Goal: Task Accomplishment & Management: Manage account settings

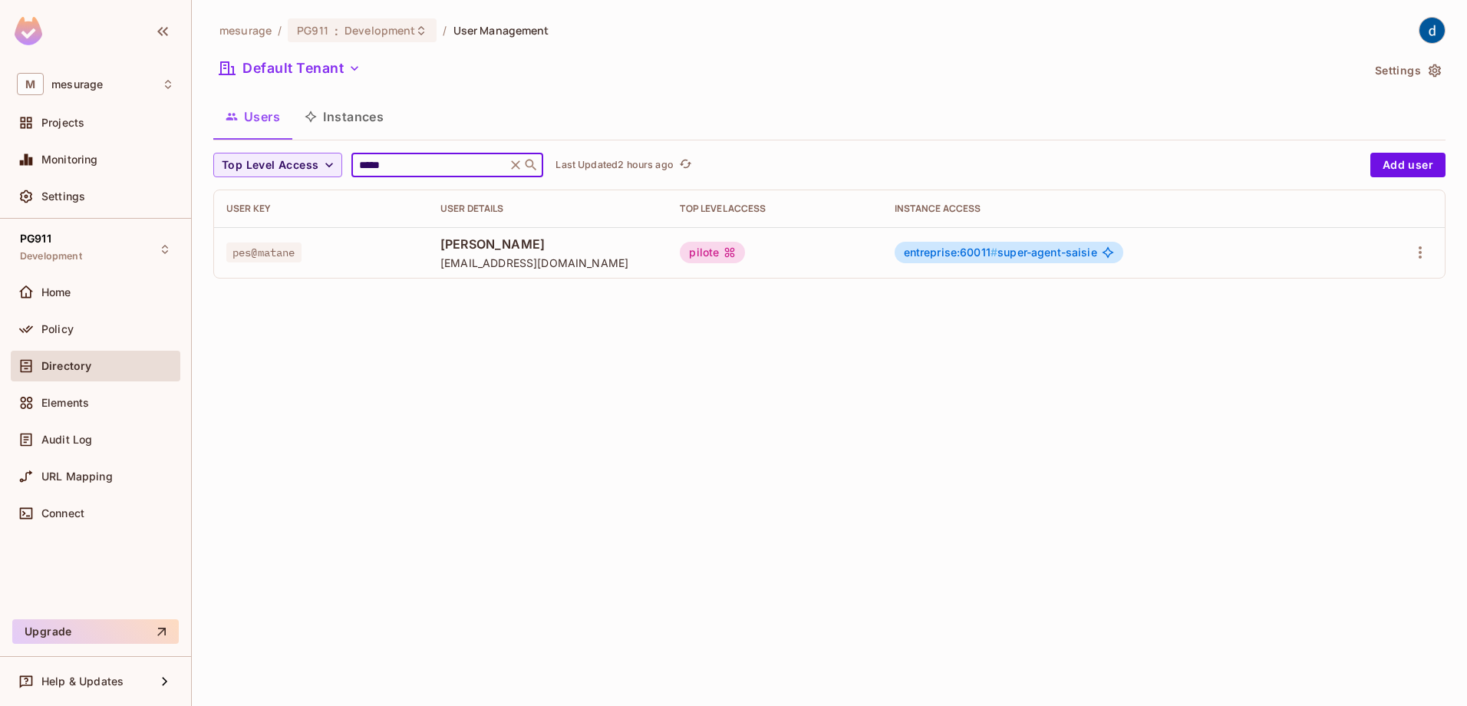
click at [370, 115] on button "Instances" at bounding box center [344, 116] width 104 height 38
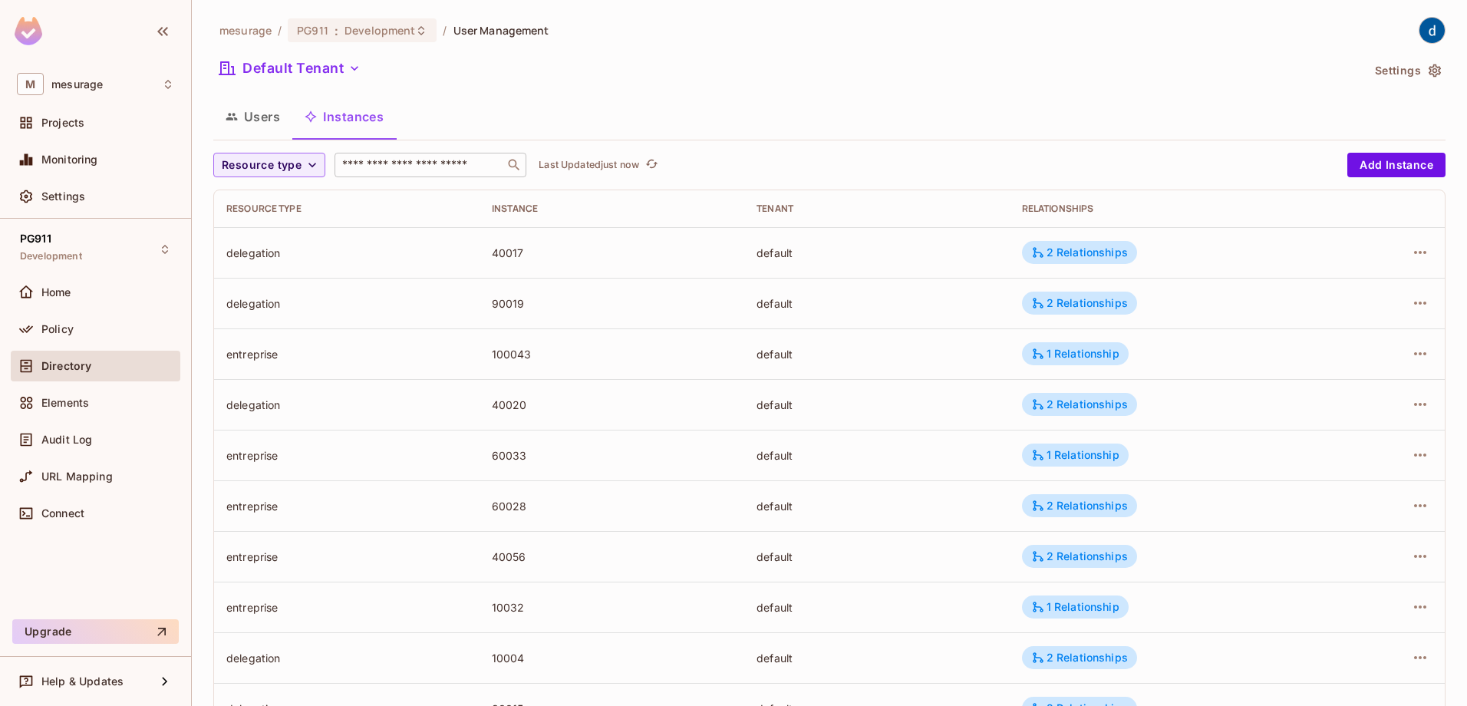
click at [364, 173] on div "​" at bounding box center [430, 165] width 192 height 25
paste input "*****"
type input "*****"
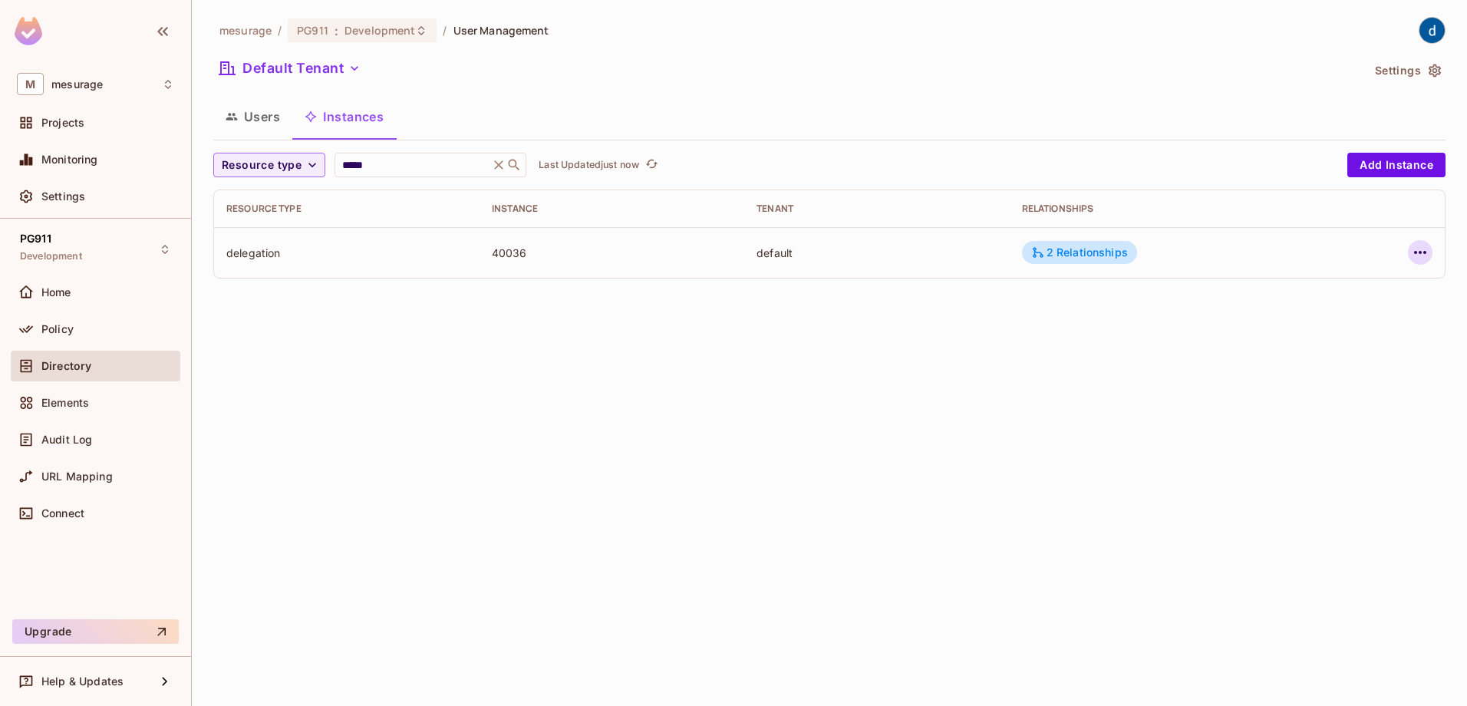
click at [1416, 258] on icon "button" at bounding box center [1420, 252] width 18 height 18
click at [1329, 331] on span "Edit Attributes" at bounding box center [1307, 321] width 85 height 25
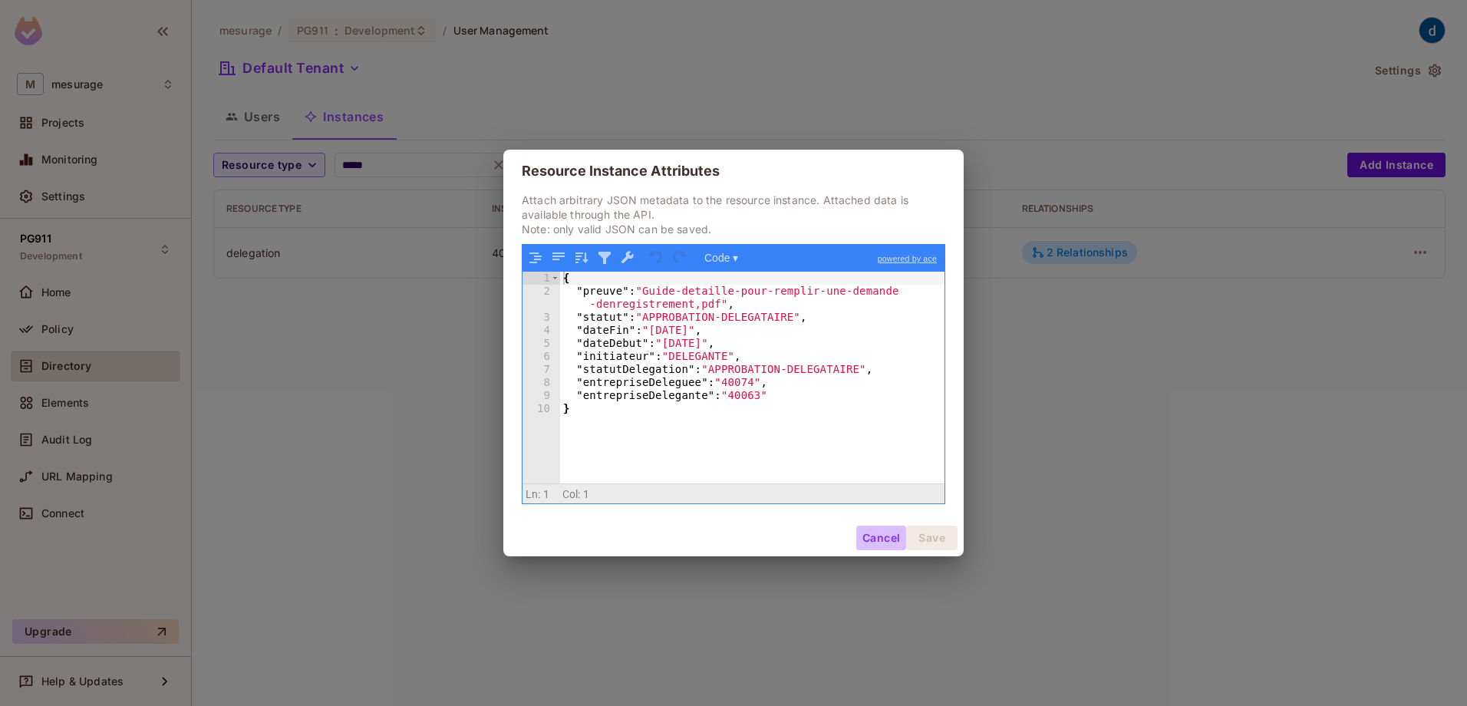
click at [874, 538] on button "Cancel" at bounding box center [881, 537] width 50 height 25
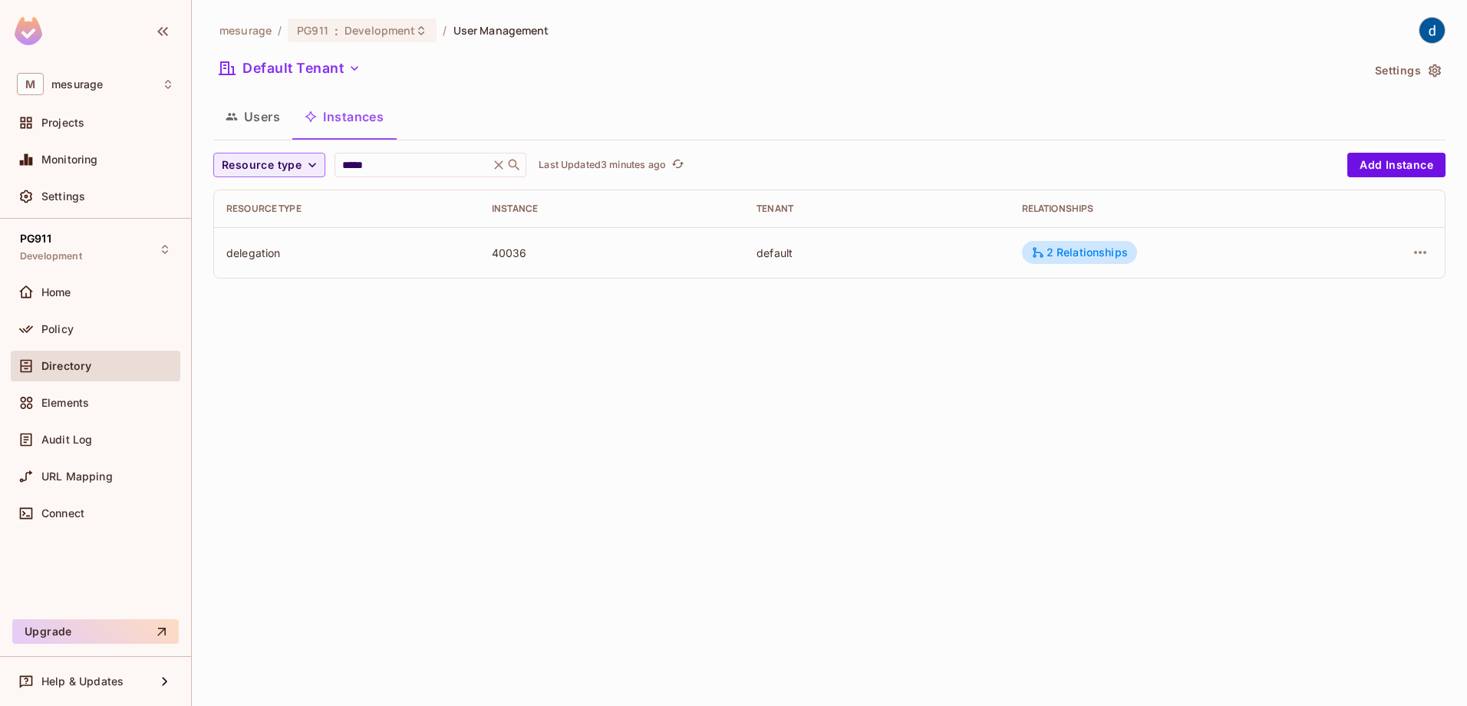
click at [247, 120] on button "Users" at bounding box center [252, 116] width 79 height 38
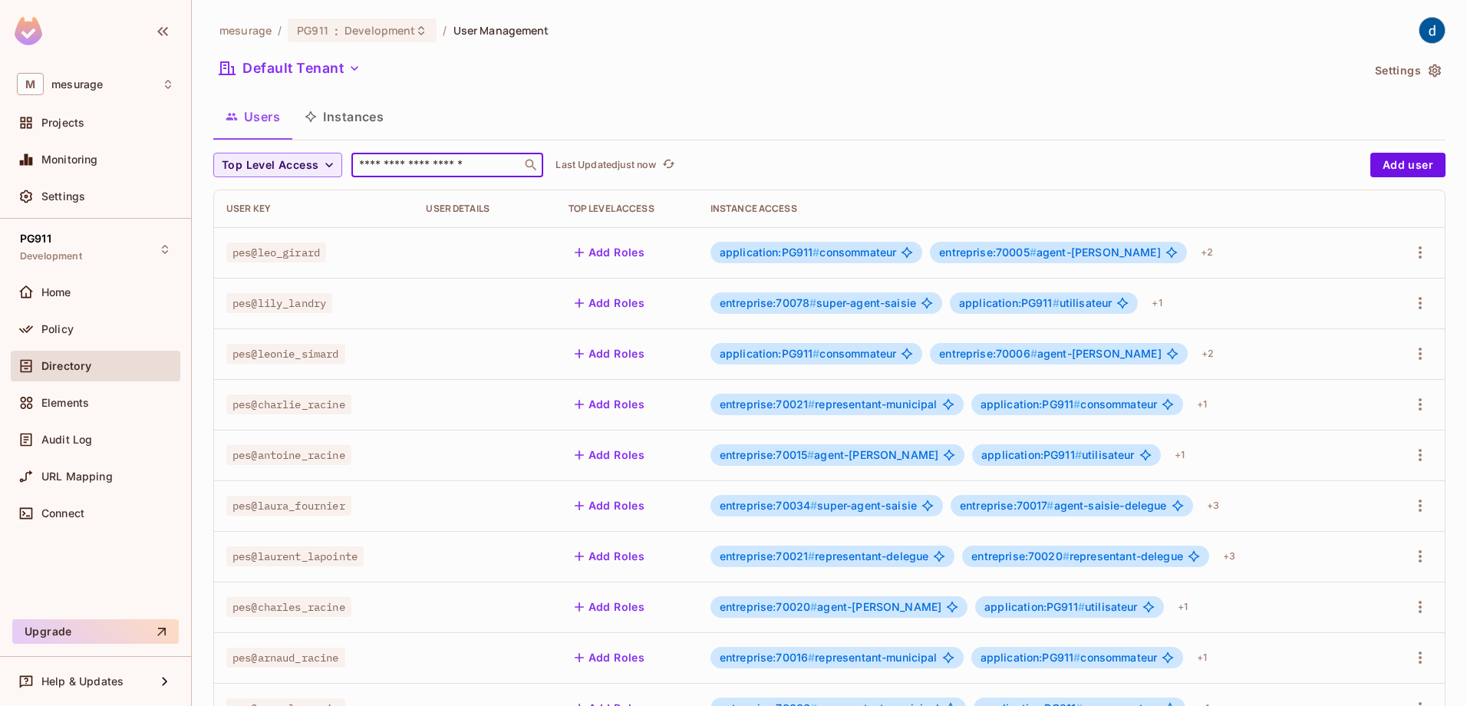
click at [382, 164] on input "text" at bounding box center [436, 164] width 161 height 15
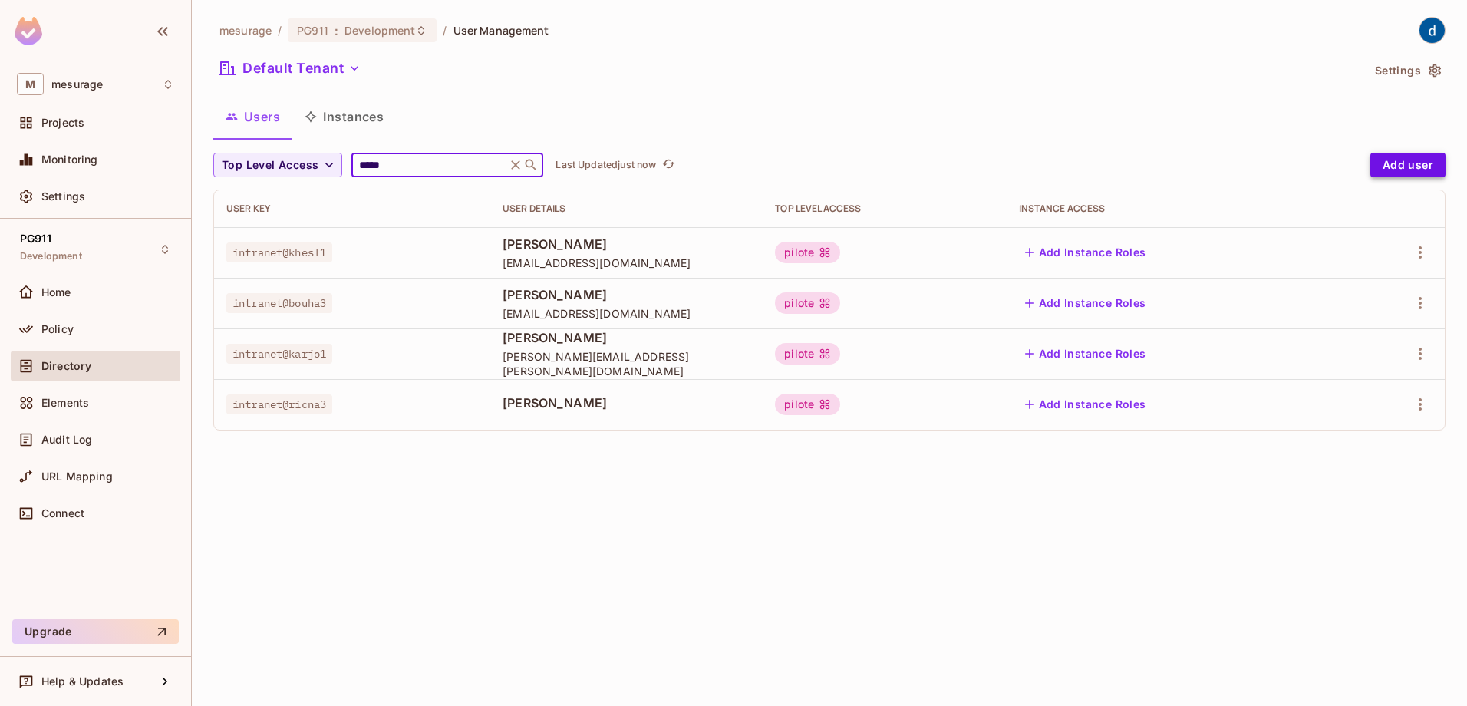
type input "*****"
click at [1407, 168] on button "Add user" at bounding box center [1407, 165] width 75 height 25
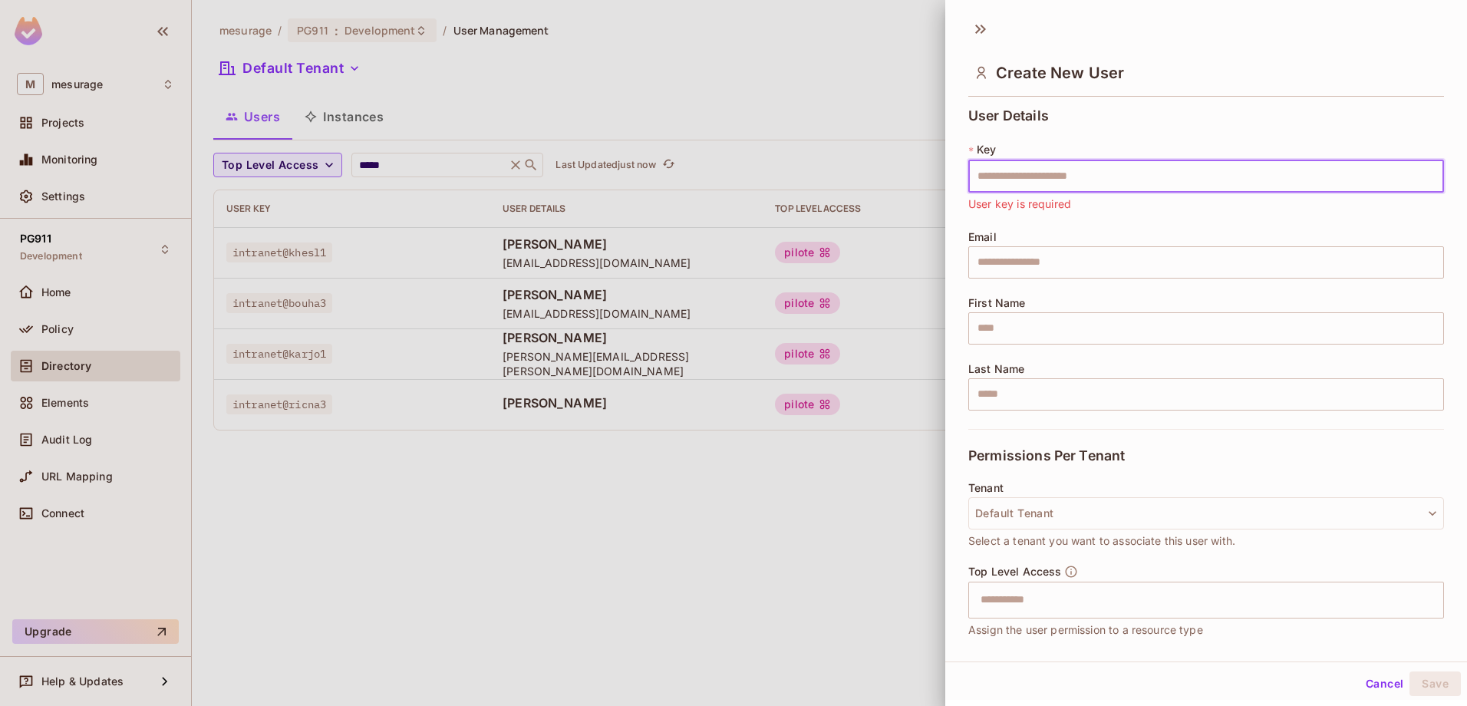
click at [1101, 178] on input "text" at bounding box center [1206, 176] width 476 height 32
type input "**********"
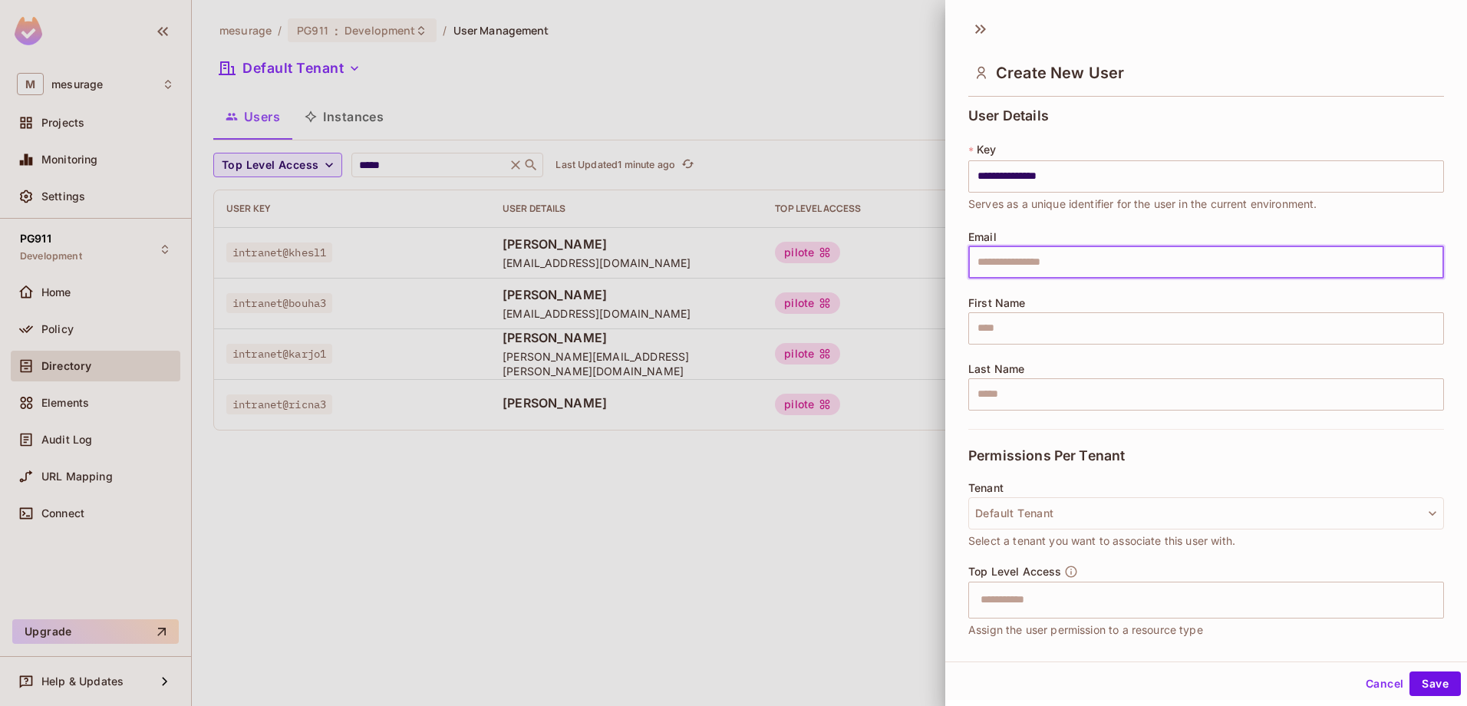
click at [1026, 256] on input "text" at bounding box center [1206, 262] width 476 height 32
paste input "**********"
click at [984, 263] on input "**********" at bounding box center [1206, 262] width 476 height 32
type input "**********"
click at [1077, 331] on input "text" at bounding box center [1206, 328] width 476 height 32
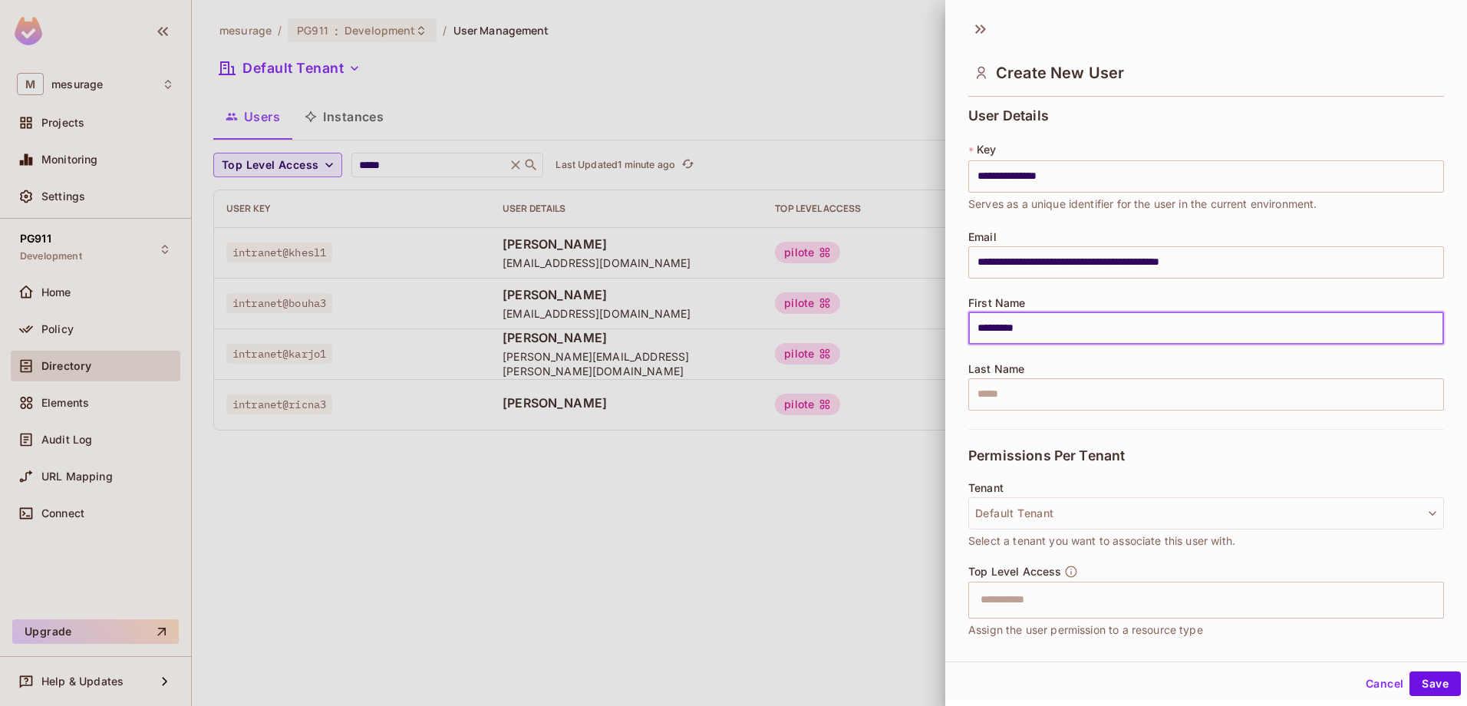
type input "*********"
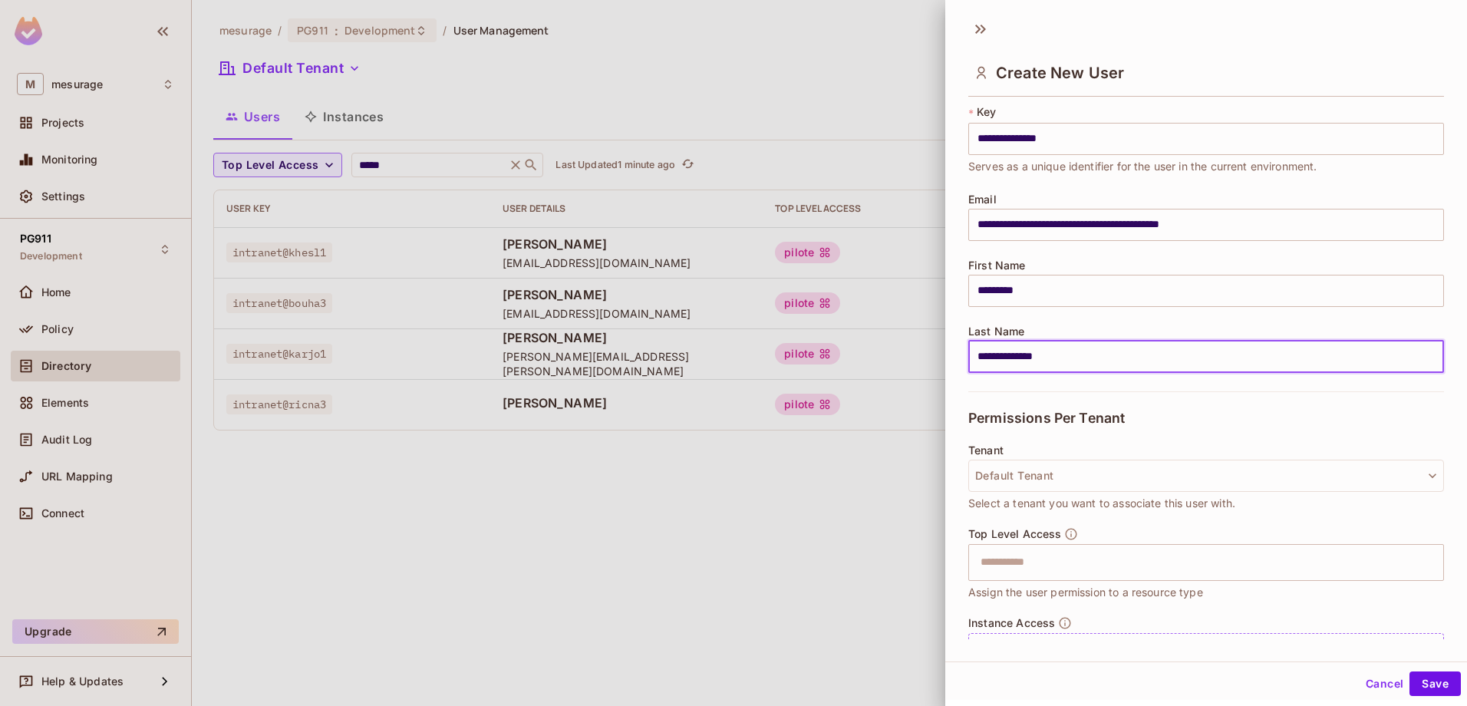
scroll to position [110, 0]
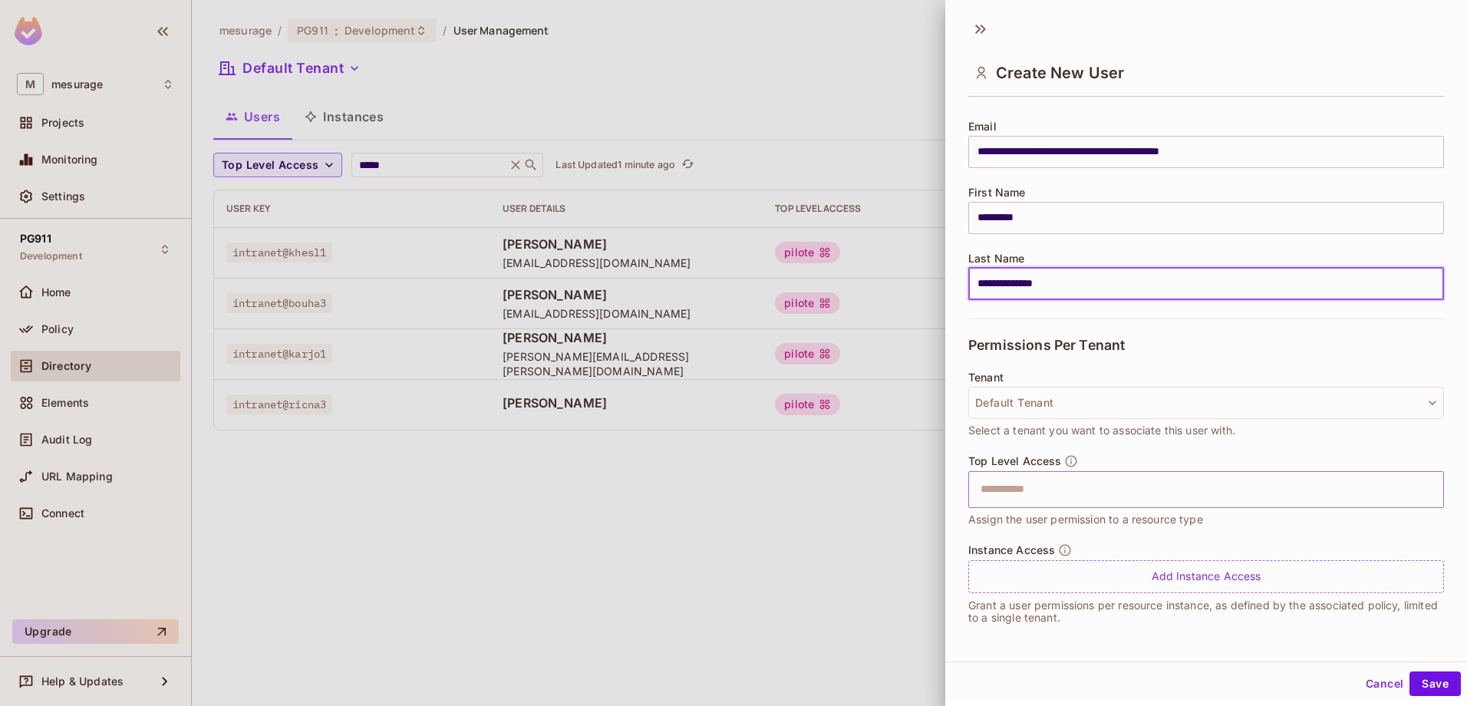
type input "**********"
click at [1072, 483] on input "text" at bounding box center [1192, 489] width 443 height 31
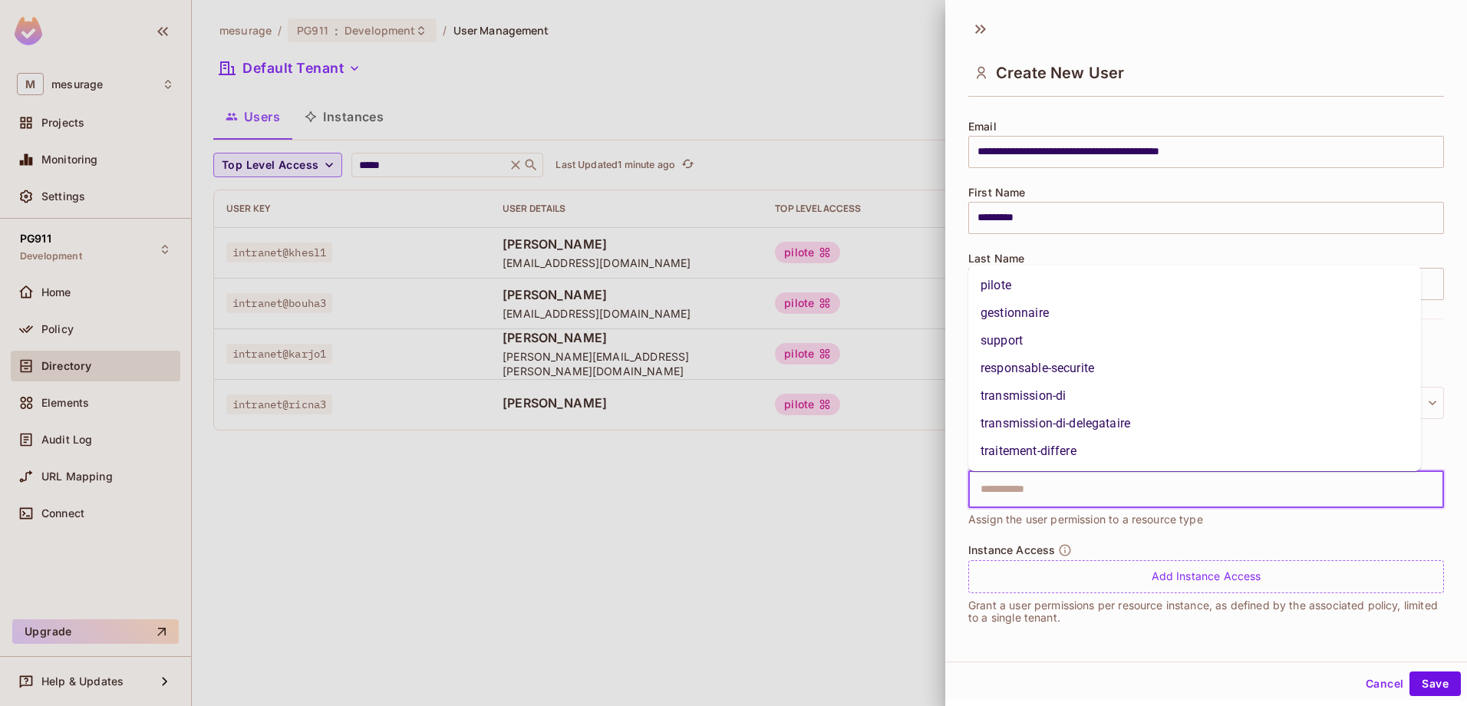
click at [1026, 285] on li "pilote" at bounding box center [1194, 286] width 453 height 28
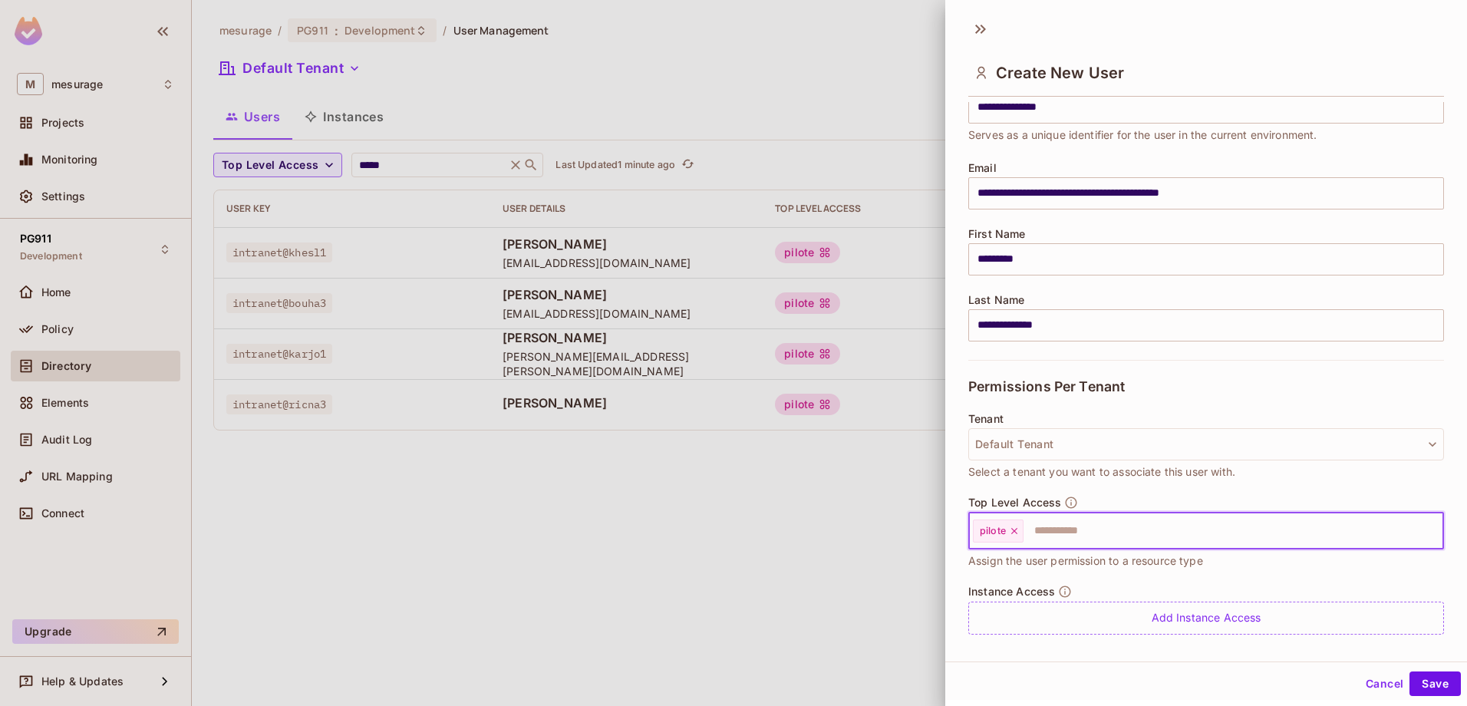
scroll to position [0, 0]
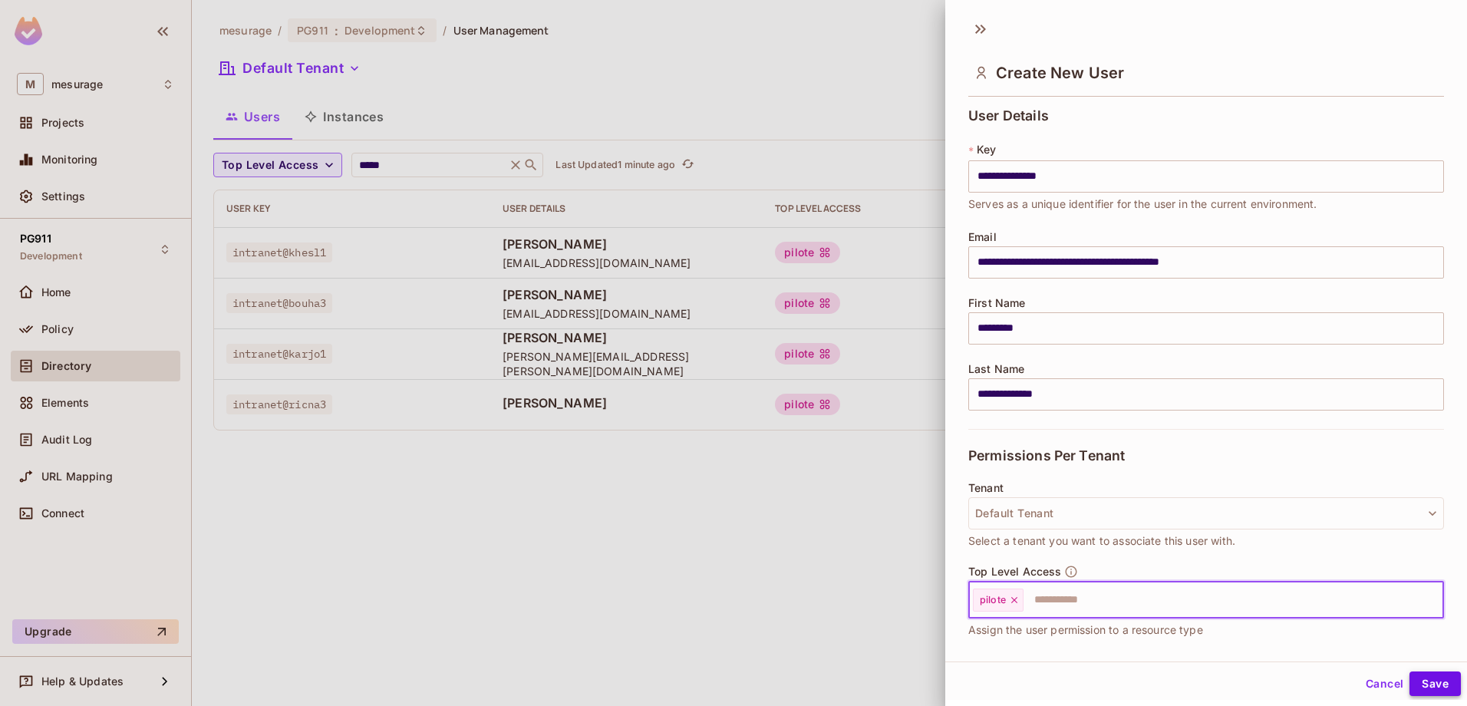
click at [1424, 687] on button "Save" at bounding box center [1434, 683] width 51 height 25
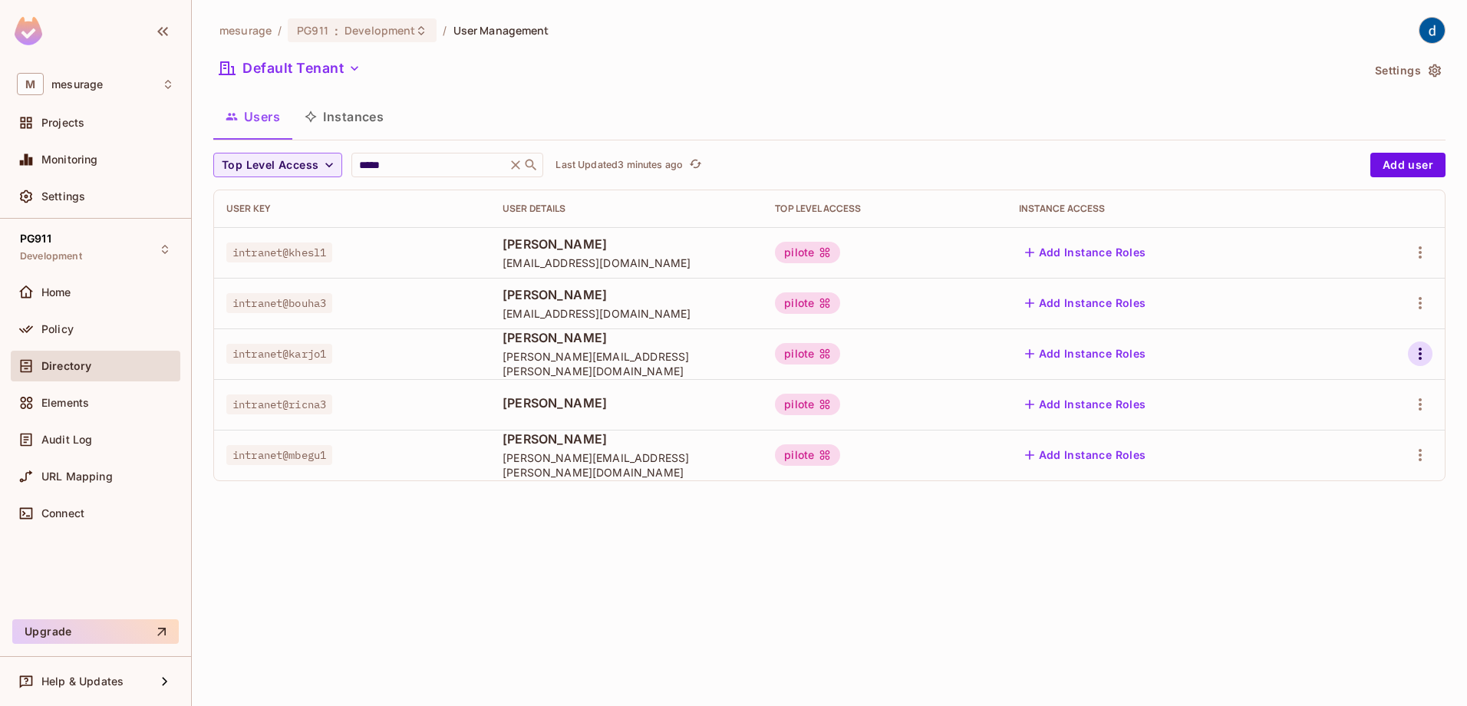
click at [1419, 356] on icon "button" at bounding box center [1420, 353] width 18 height 18
click at [1346, 414] on span "Edit Attributes" at bounding box center [1366, 422] width 85 height 25
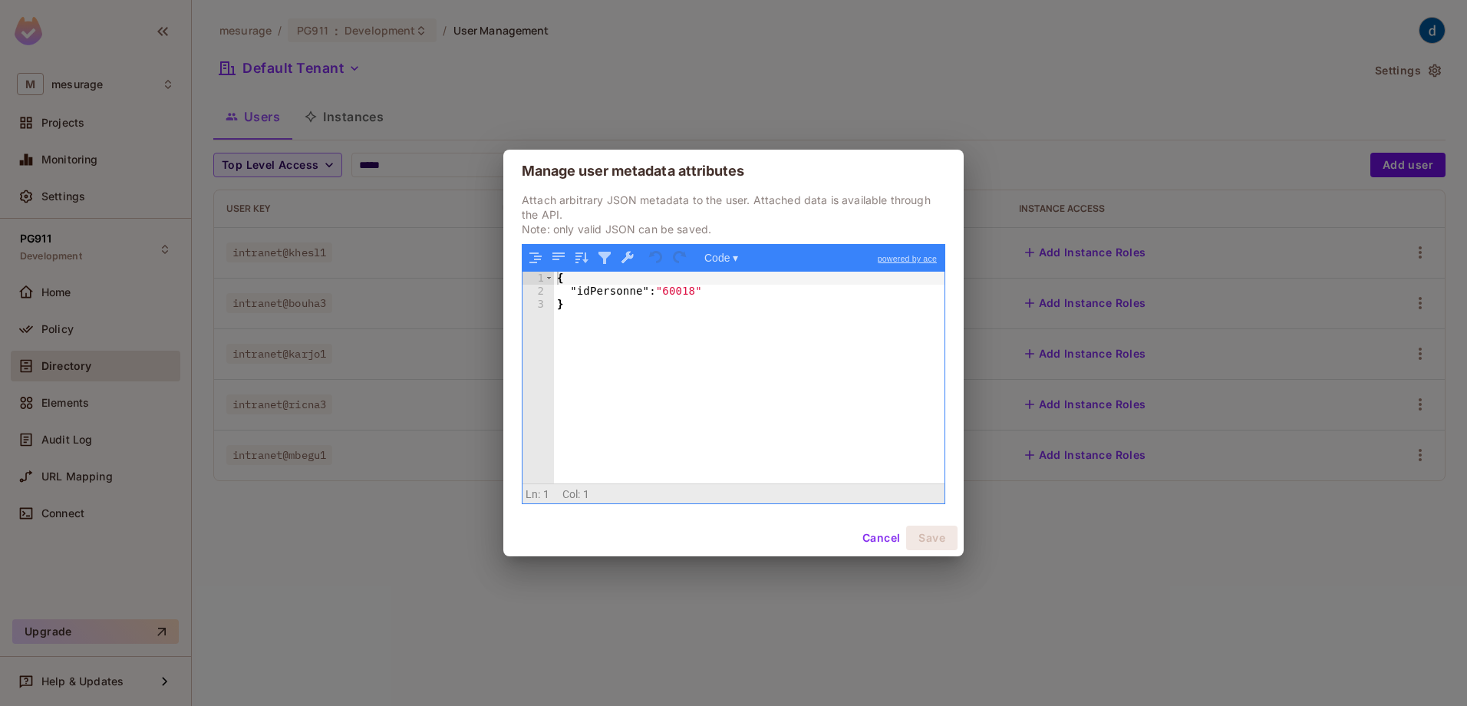
click at [871, 533] on button "Cancel" at bounding box center [881, 537] width 50 height 25
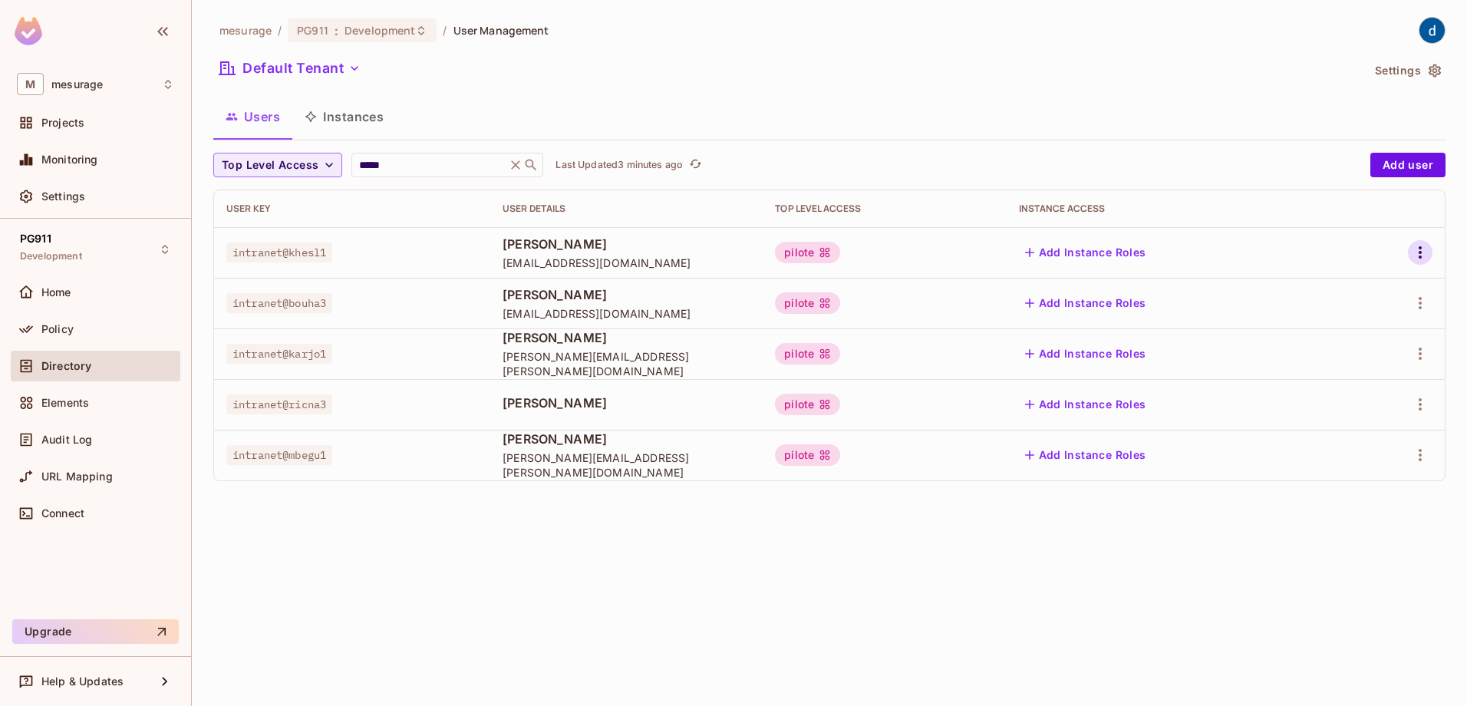
click at [1420, 252] on icon "button" at bounding box center [1419, 252] width 3 height 12
click at [1355, 329] on span "Edit Attributes" at bounding box center [1366, 321] width 85 height 25
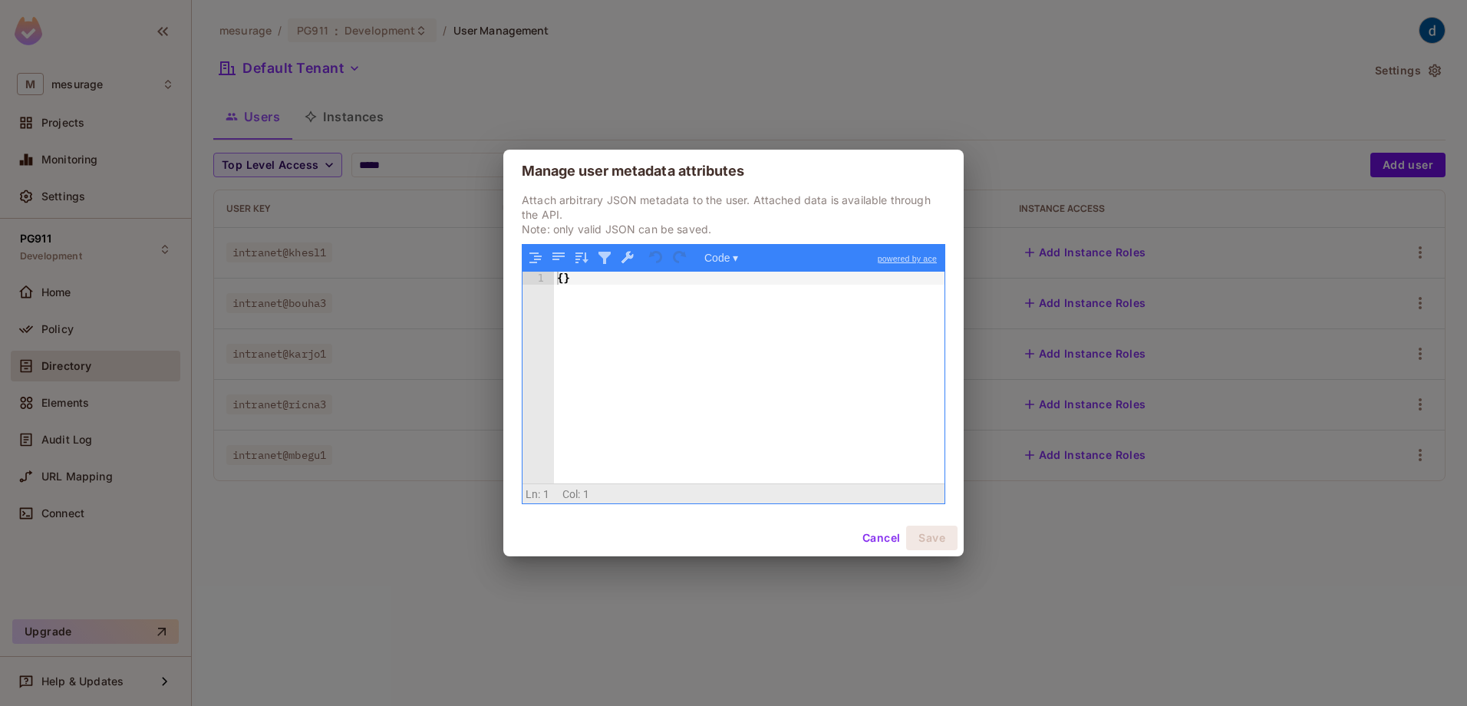
click at [888, 529] on button "Cancel" at bounding box center [881, 537] width 50 height 25
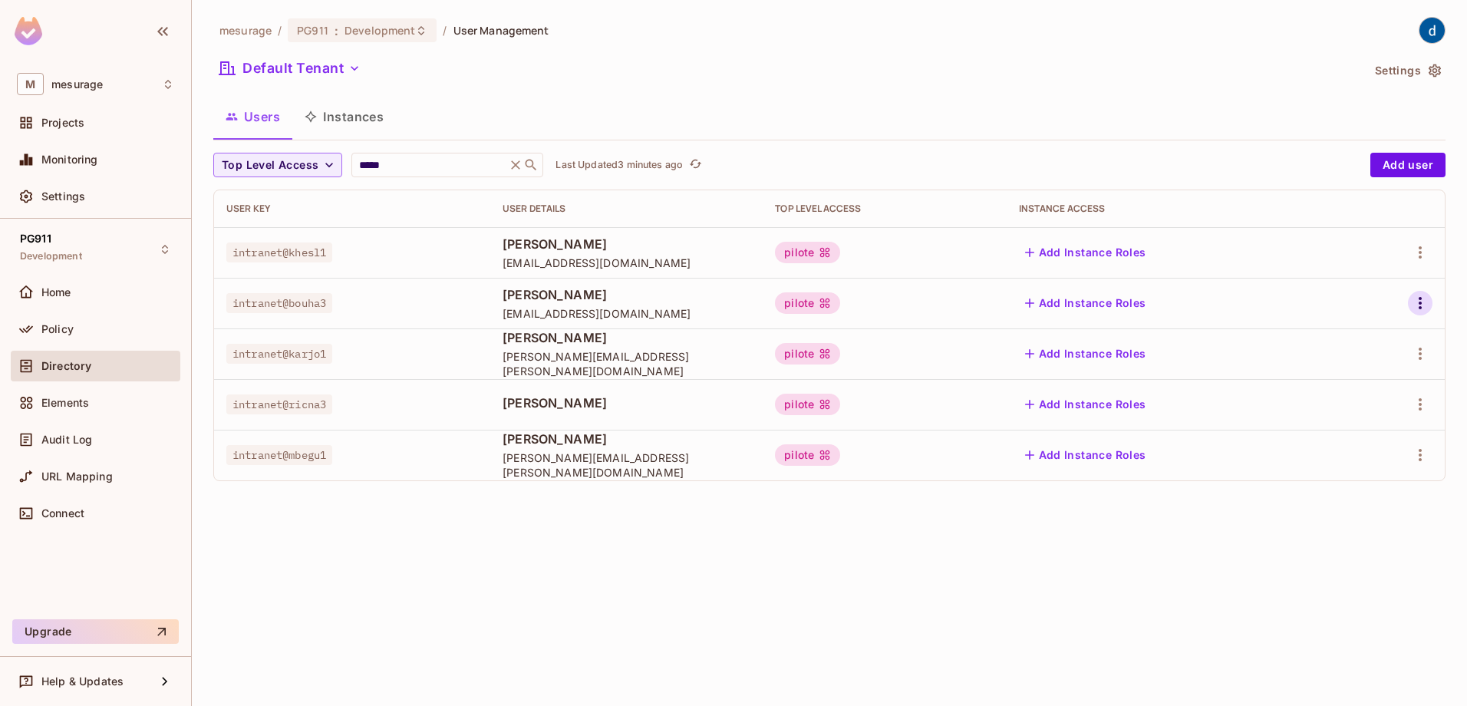
click at [1414, 293] on button "button" at bounding box center [1420, 303] width 25 height 25
click at [1370, 374] on div "Edit Attributes" at bounding box center [1367, 371] width 76 height 15
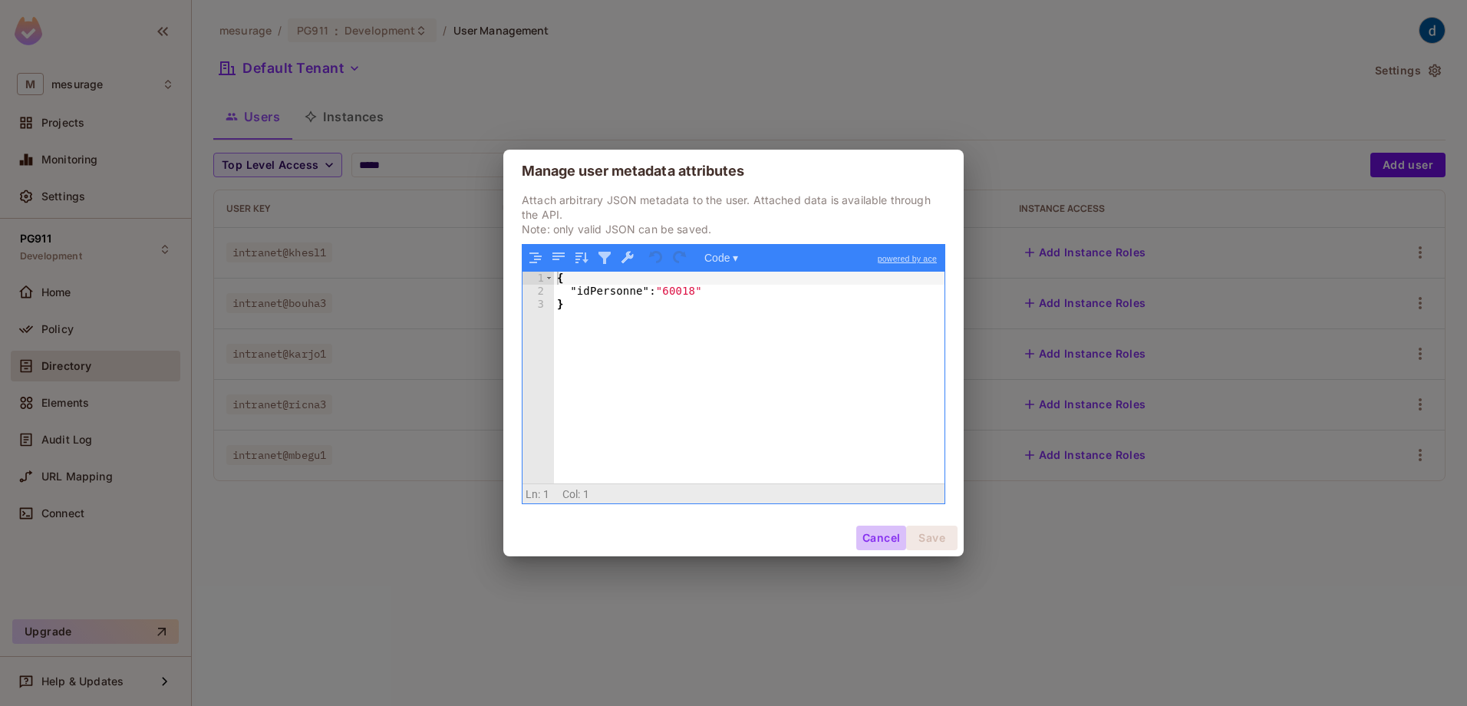
click at [868, 537] on button "Cancel" at bounding box center [881, 537] width 50 height 25
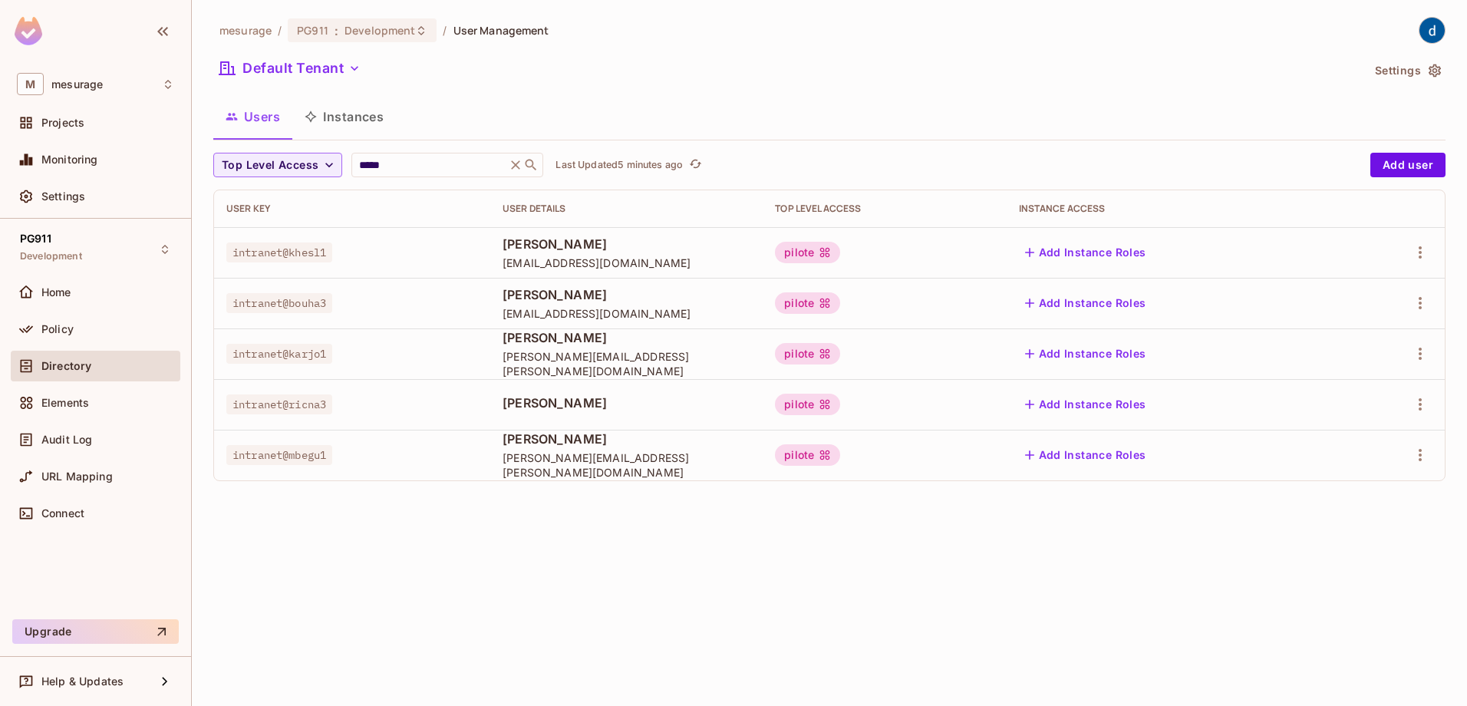
click at [502, 296] on span "Haroun Bouhdid" at bounding box center [626, 294] width 248 height 17
copy span "Haroun"
click at [515, 291] on span "Haroun Bouhdid" at bounding box center [626, 294] width 248 height 17
drag, startPoint x: 542, startPoint y: 291, endPoint x: 498, endPoint y: 293, distance: 44.5
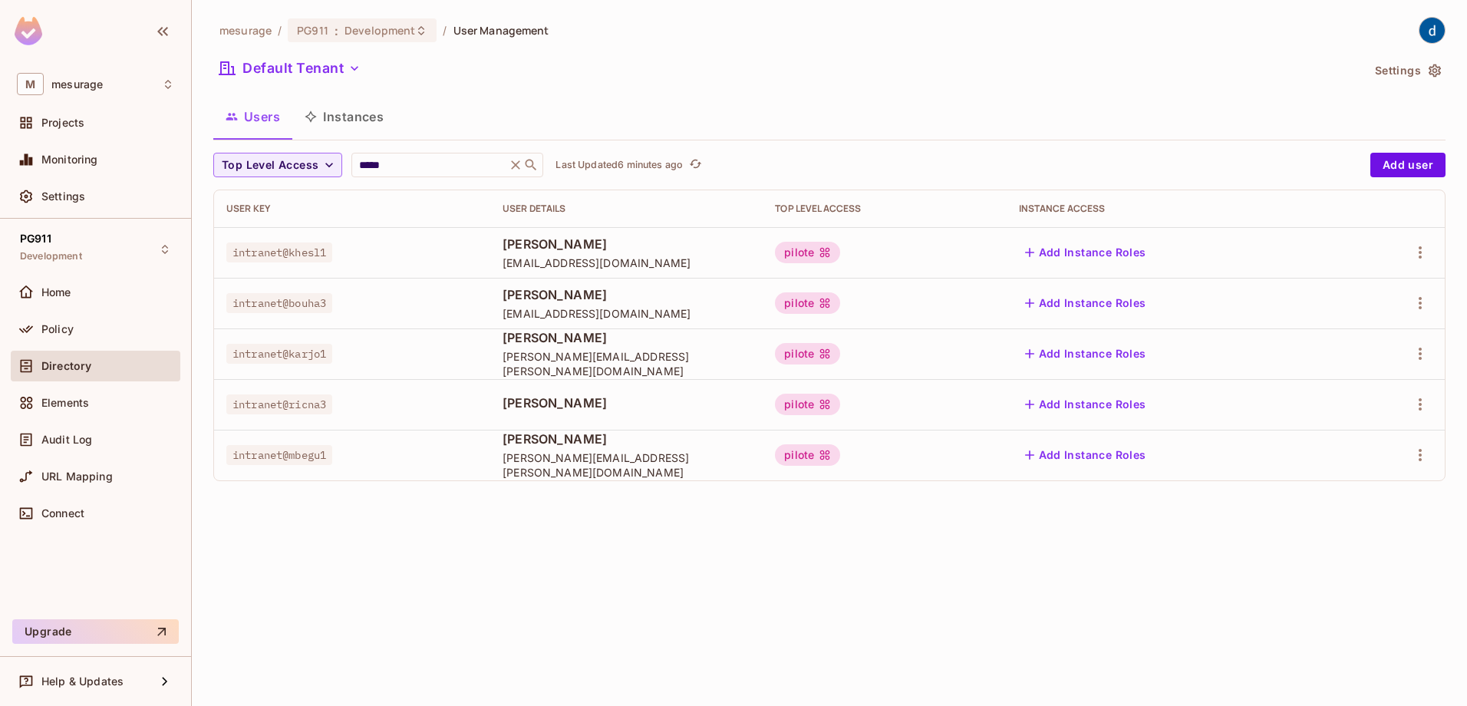
click at [502, 293] on span "Haroun Bouhdid" at bounding box center [626, 294] width 248 height 17
copy span "Bouhdid"
click at [502, 242] on span "Slim Khemakhem" at bounding box center [626, 243] width 248 height 17
copy span "Slim"
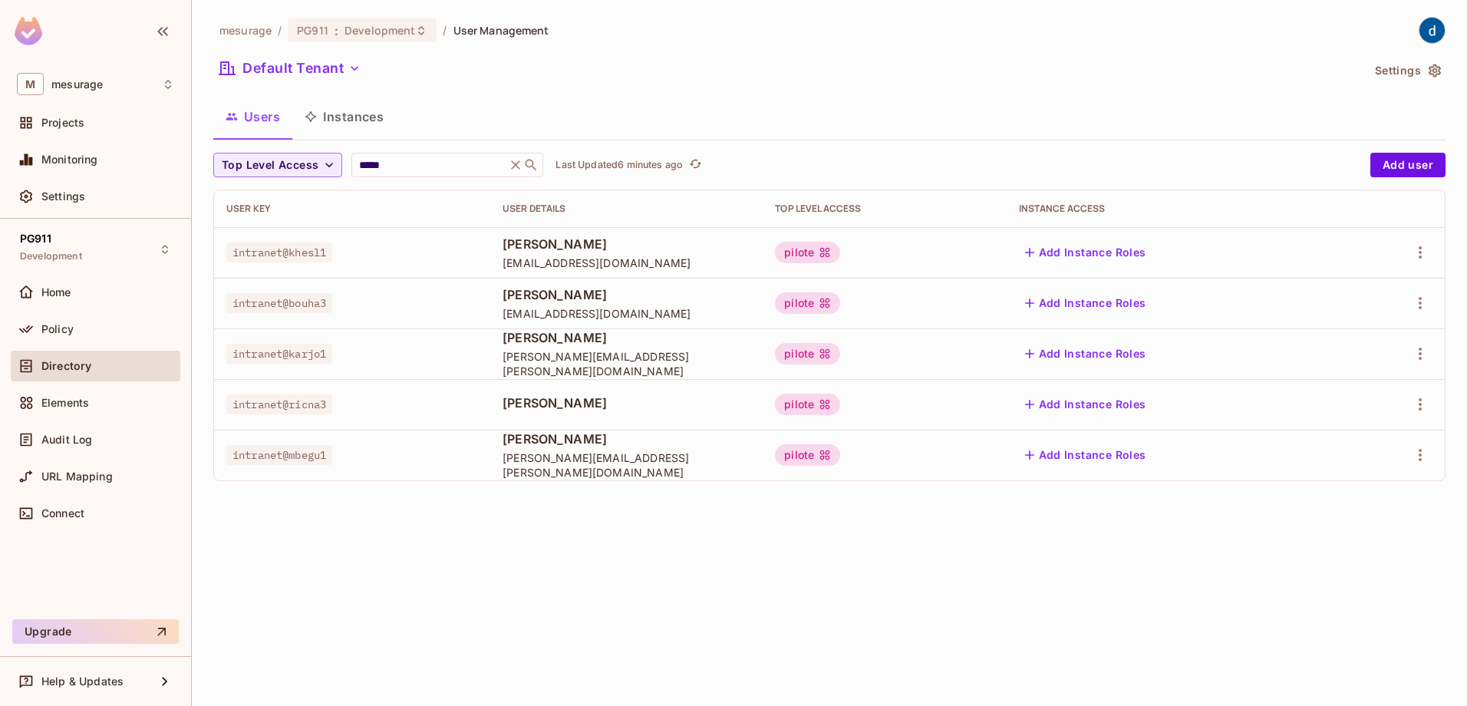
click at [535, 242] on span "Slim Khemakhem" at bounding box center [626, 243] width 248 height 17
copy span "Khemakhem"
click at [643, 265] on span "slim.khemakhem.externe@mrnf.gouv.qc.ca" at bounding box center [626, 262] width 248 height 15
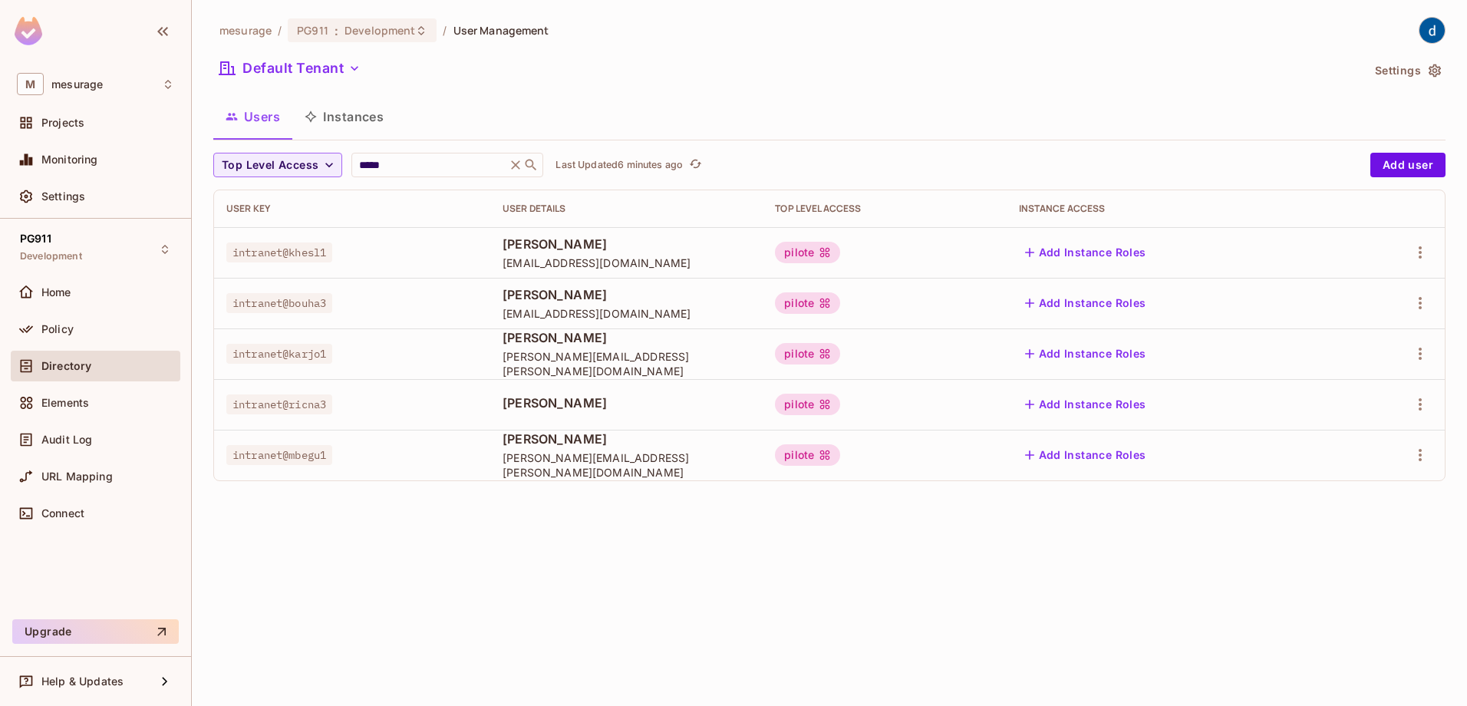
drag, startPoint x: 643, startPoint y: 265, endPoint x: 677, endPoint y: 268, distance: 33.9
click at [678, 268] on span "slim.khemakhem.externe@mrnf.gouv.qc.ca" at bounding box center [626, 262] width 248 height 15
drag, startPoint x: 667, startPoint y: 263, endPoint x: 449, endPoint y: 263, distance: 218.6
click at [502, 263] on span "slim.khemakhem.externe@mrnf.gouv.qc.ca" at bounding box center [626, 262] width 248 height 15
copy span "slim.khemakhem.externe@mrnf.gouv.qc.ca"
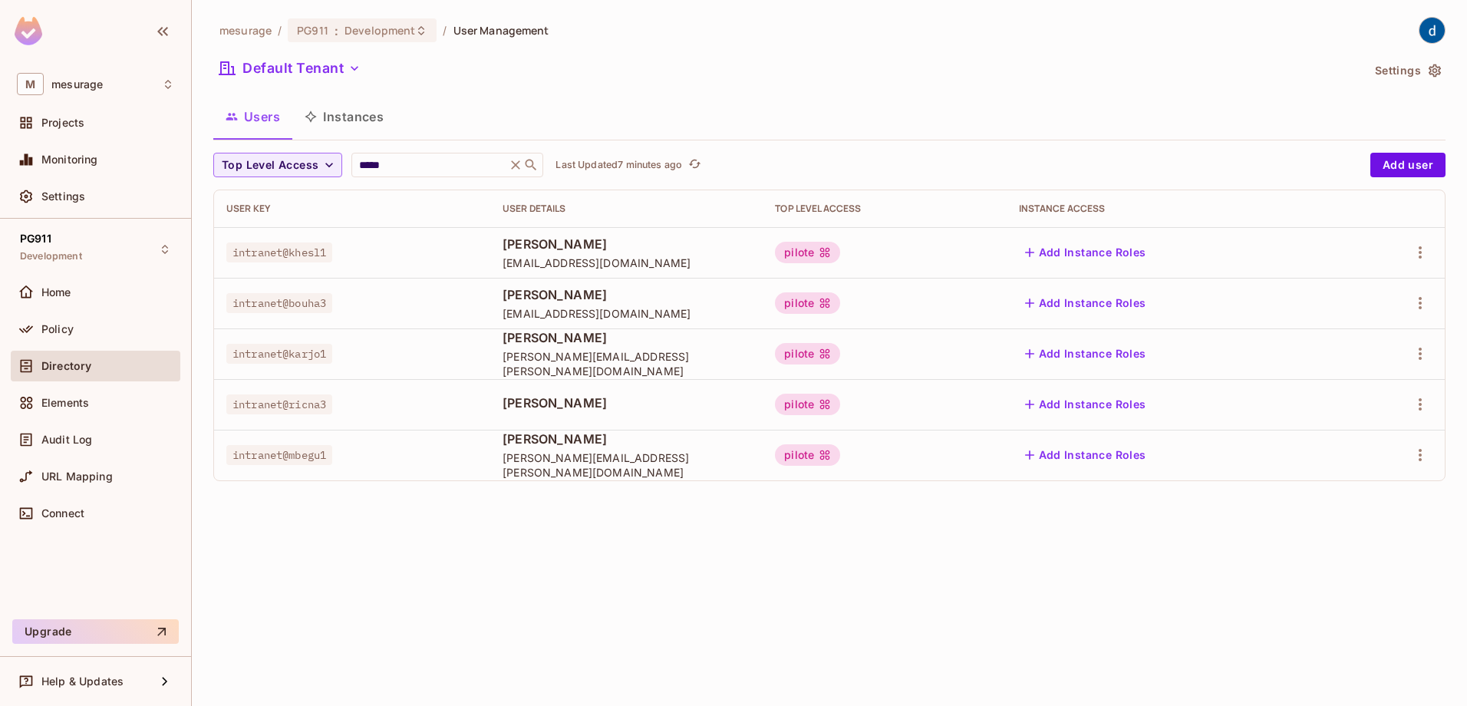
click at [564, 306] on span "haroun.bouhdid@mrnf.gouv.qc.ca" at bounding box center [626, 313] width 248 height 15
drag, startPoint x: 624, startPoint y: 316, endPoint x: 450, endPoint y: 314, distance: 173.4
click at [502, 314] on span "haroun.bouhdid@mrnf.gouv.qc.ca" at bounding box center [626, 313] width 248 height 15
copy span "haroun.bouhdid@mrnf.gouv.qc.ca"
click at [344, 464] on td "intranet@mbegu1" at bounding box center [352, 455] width 276 height 51
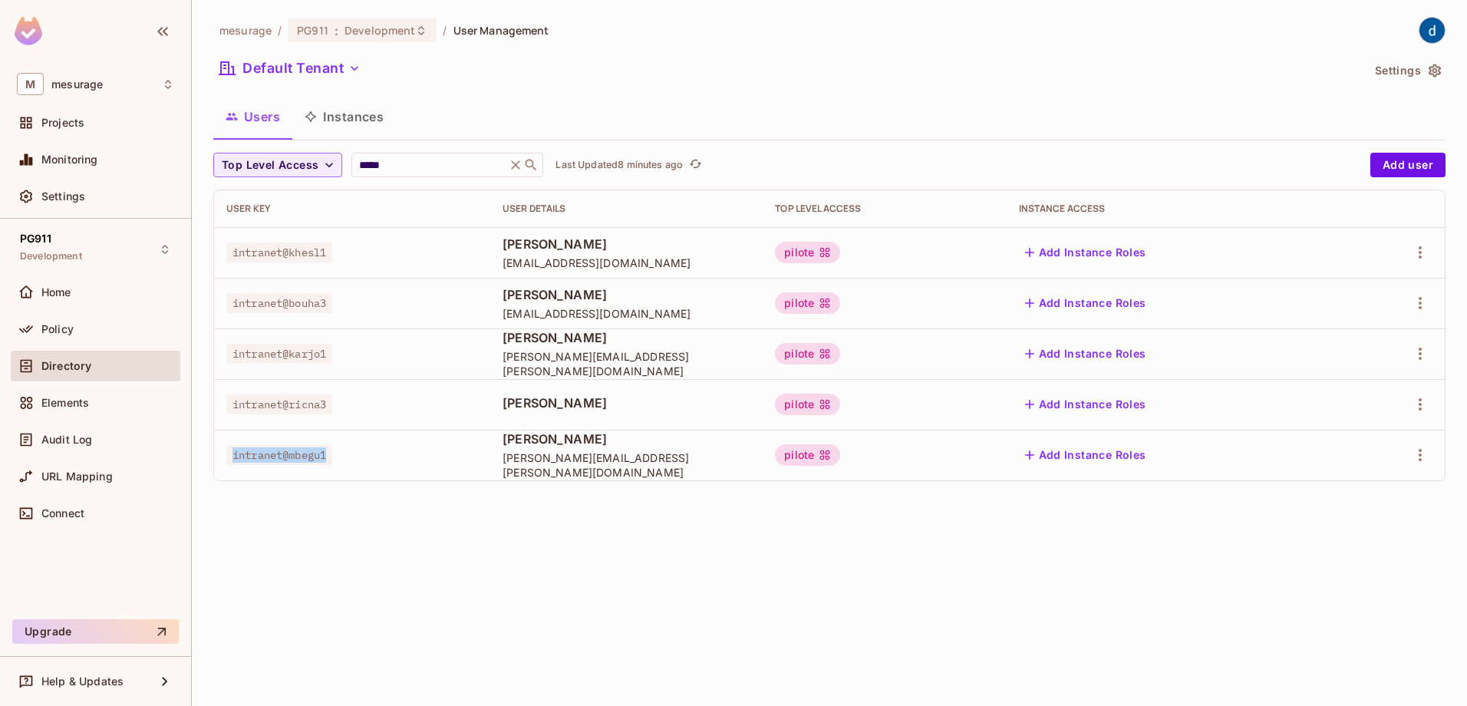
drag, startPoint x: 330, startPoint y: 454, endPoint x: 230, endPoint y: 453, distance: 99.7
click at [230, 453] on span "intranet@mbegu1" at bounding box center [279, 455] width 106 height 20
copy span "intranet@mbegu1"
click at [883, 546] on div "mesurage / PG911 : Development / User Management Default Tenant Settings Users …" at bounding box center [829, 353] width 1275 height 706
click at [1421, 454] on icon "button" at bounding box center [1420, 455] width 18 height 18
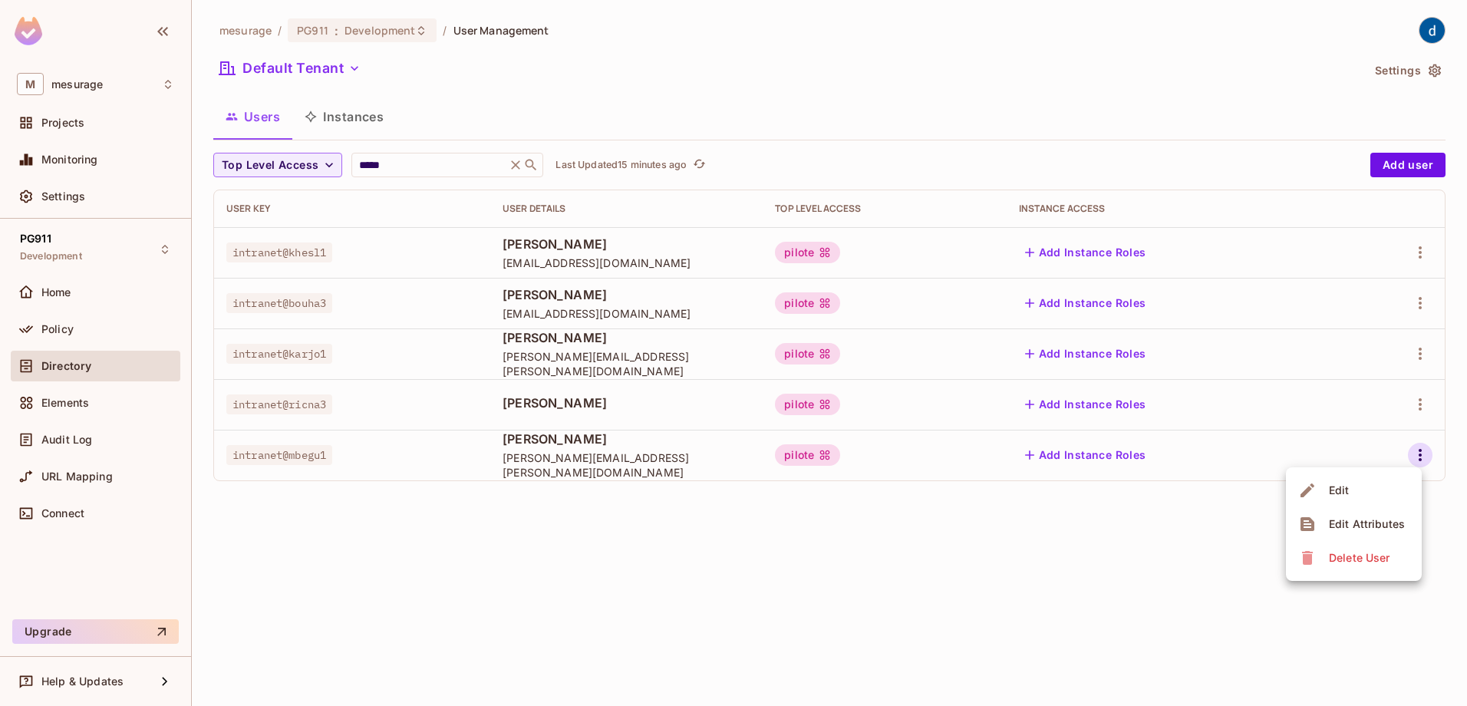
click at [1343, 552] on div "Delete User" at bounding box center [1359, 557] width 61 height 15
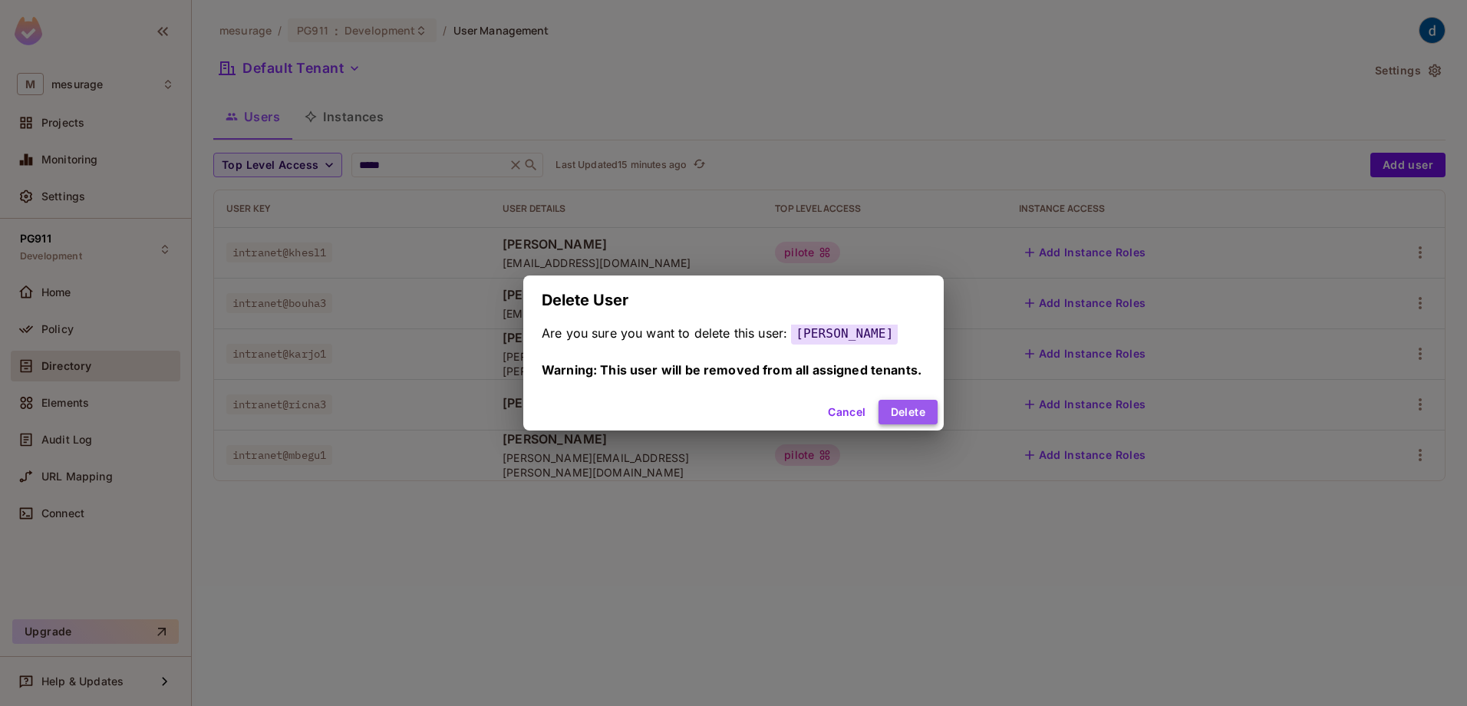
click at [932, 412] on button "Delete" at bounding box center [907, 412] width 59 height 25
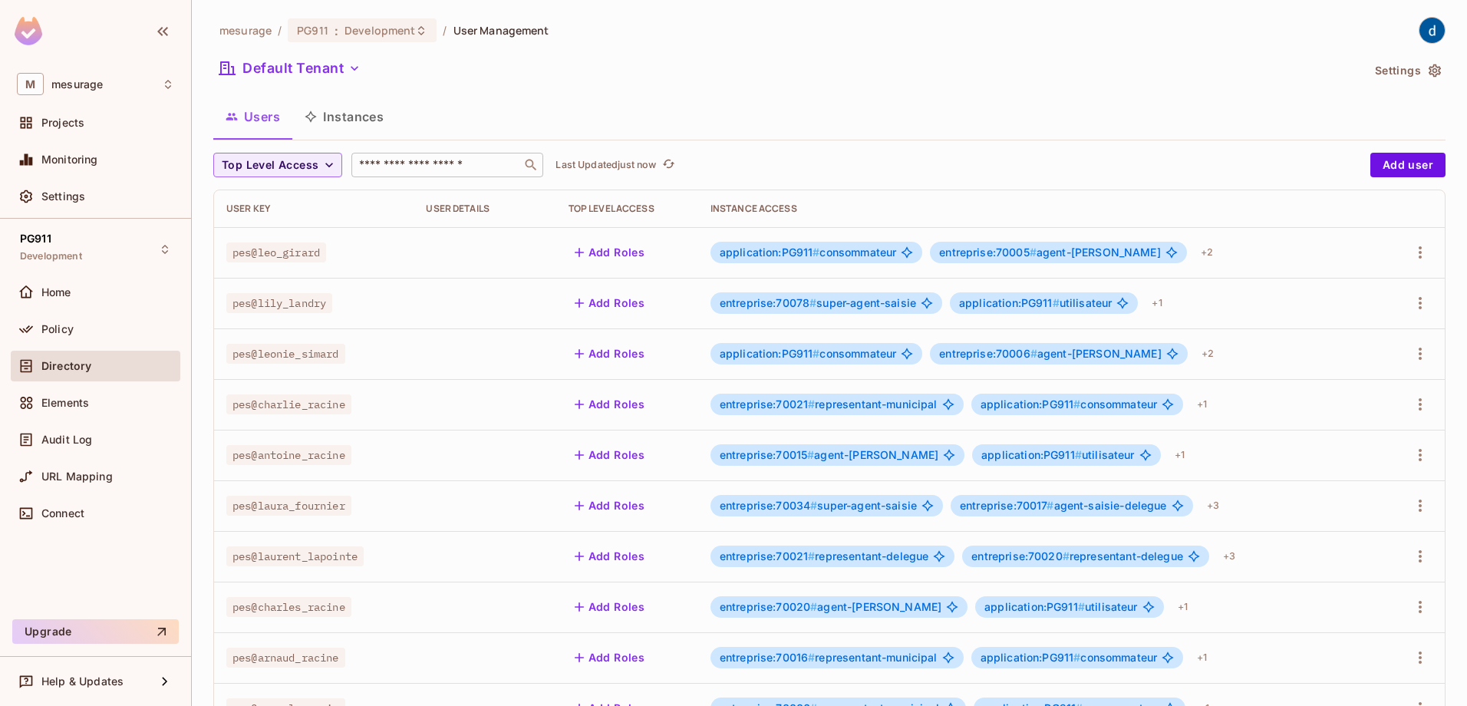
click at [419, 168] on input "text" at bounding box center [436, 164] width 161 height 15
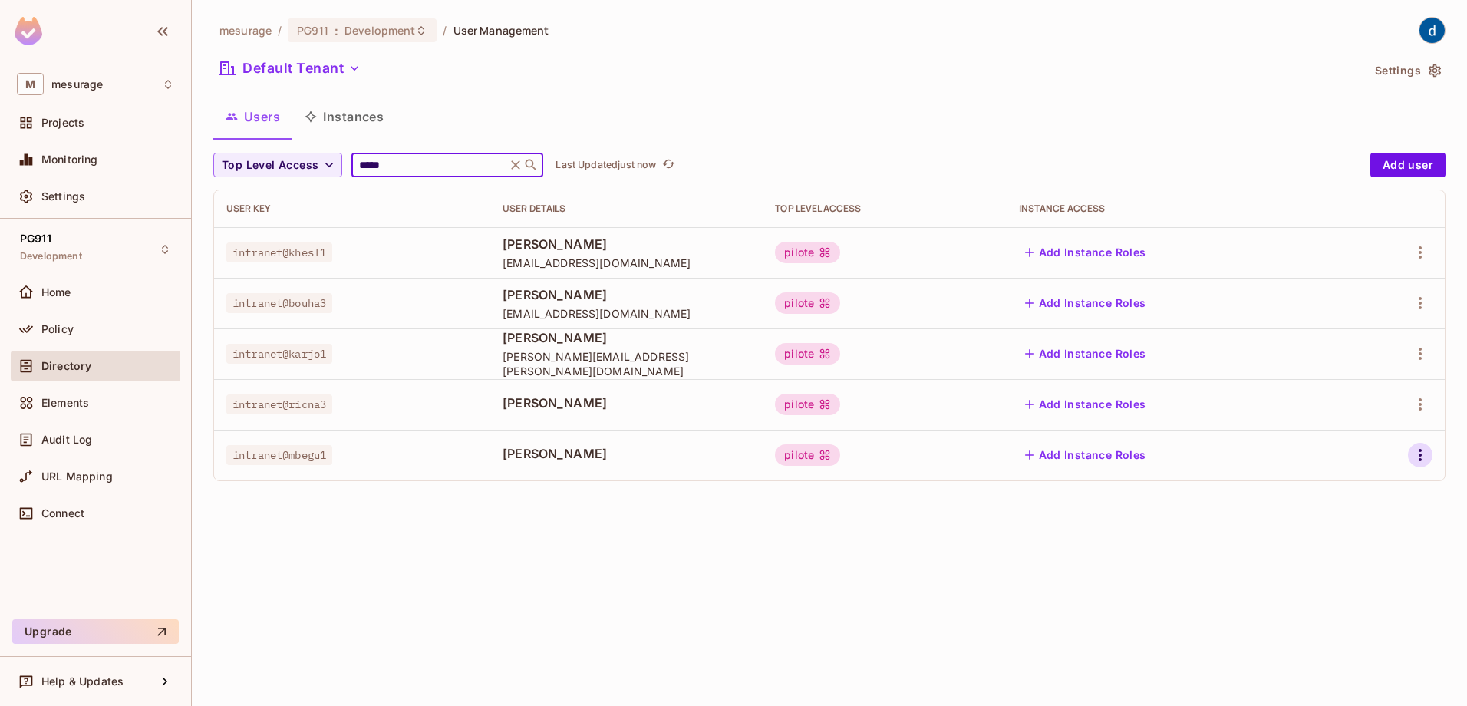
type input "*****"
click at [1428, 452] on icon "button" at bounding box center [1420, 455] width 18 height 18
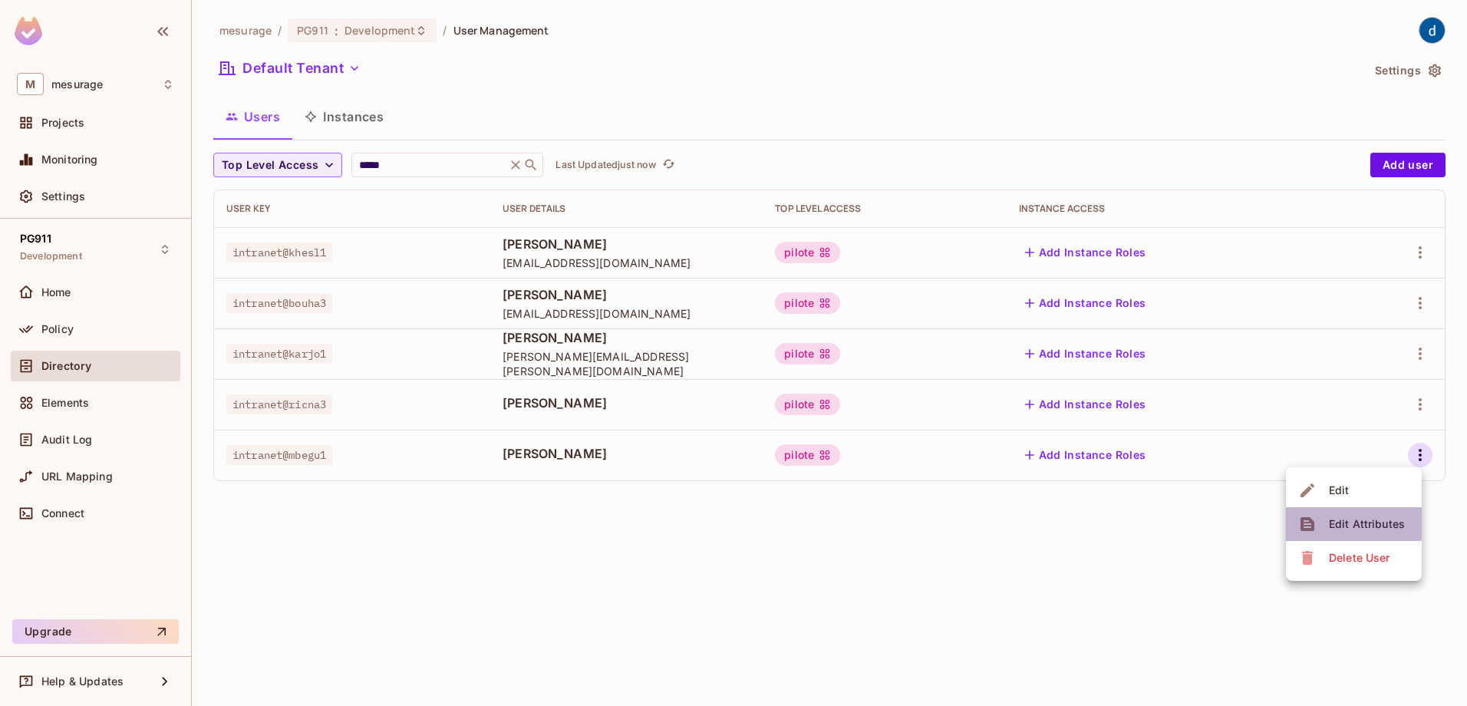
click at [1332, 512] on span "Edit Attributes" at bounding box center [1366, 524] width 85 height 25
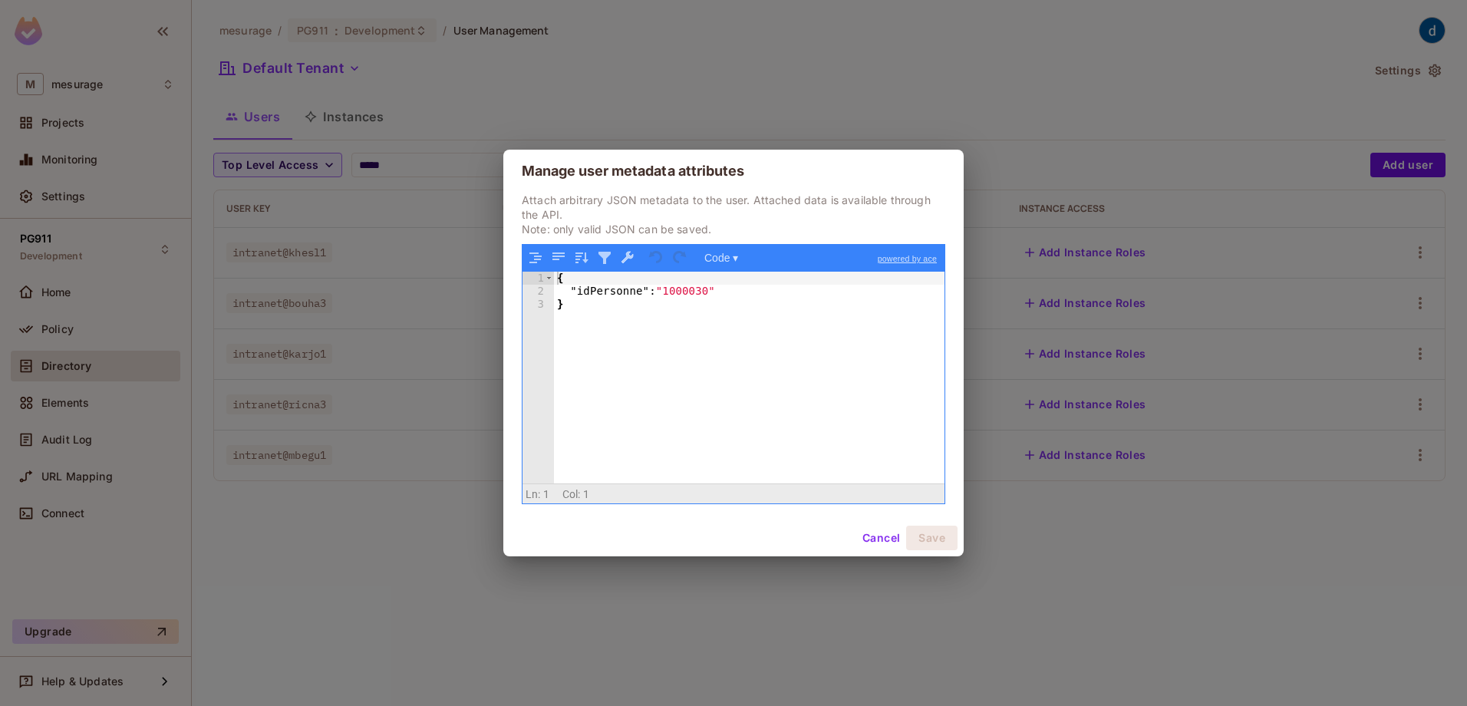
click at [890, 540] on button "Cancel" at bounding box center [881, 537] width 50 height 25
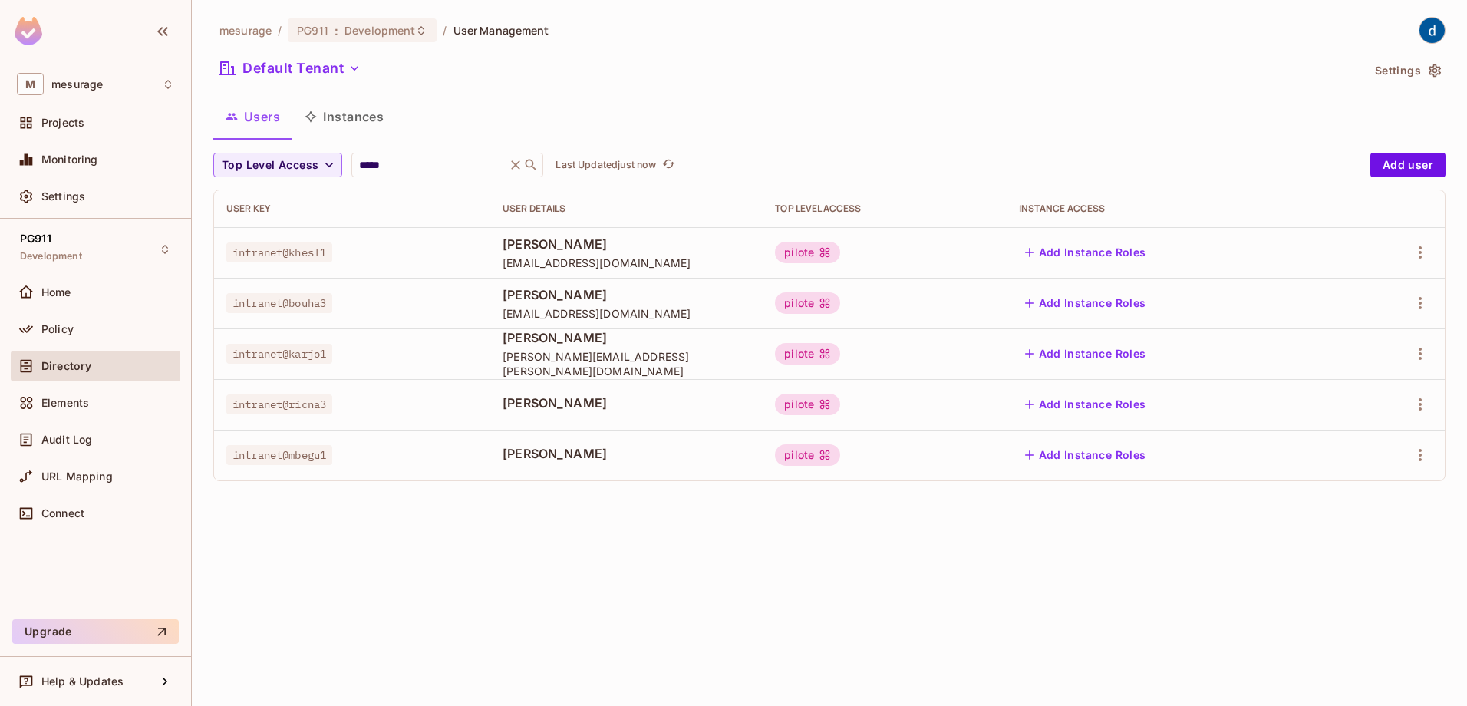
click at [482, 555] on div "mesurage / PG911 : Development / User Management Default Tenant Settings Users …" at bounding box center [829, 353] width 1275 height 706
click at [1417, 458] on icon "button" at bounding box center [1420, 455] width 18 height 18
click at [1369, 487] on li "Edit" at bounding box center [1354, 490] width 136 height 34
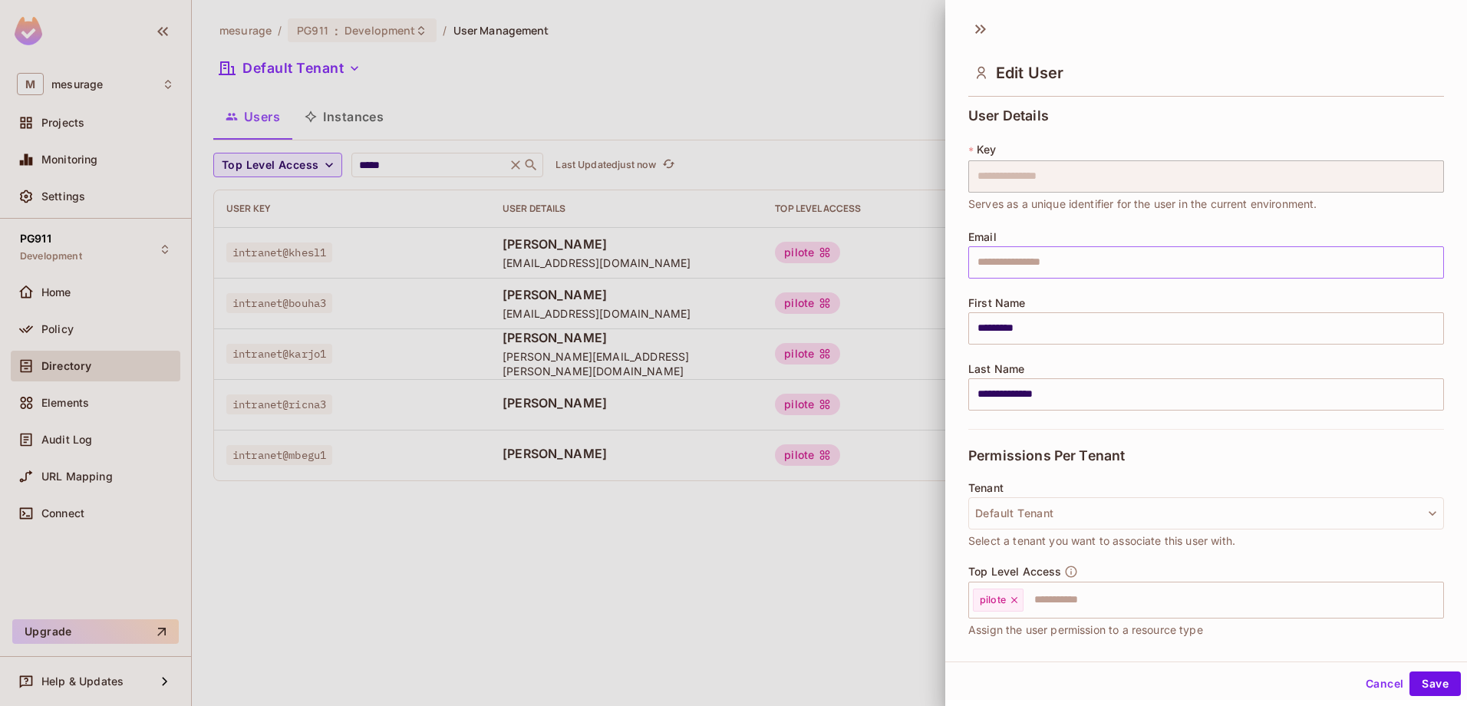
click at [1046, 255] on input "text" at bounding box center [1206, 262] width 476 height 32
paste input "**********"
type input "**********"
click at [1427, 677] on button "Save" at bounding box center [1434, 683] width 51 height 25
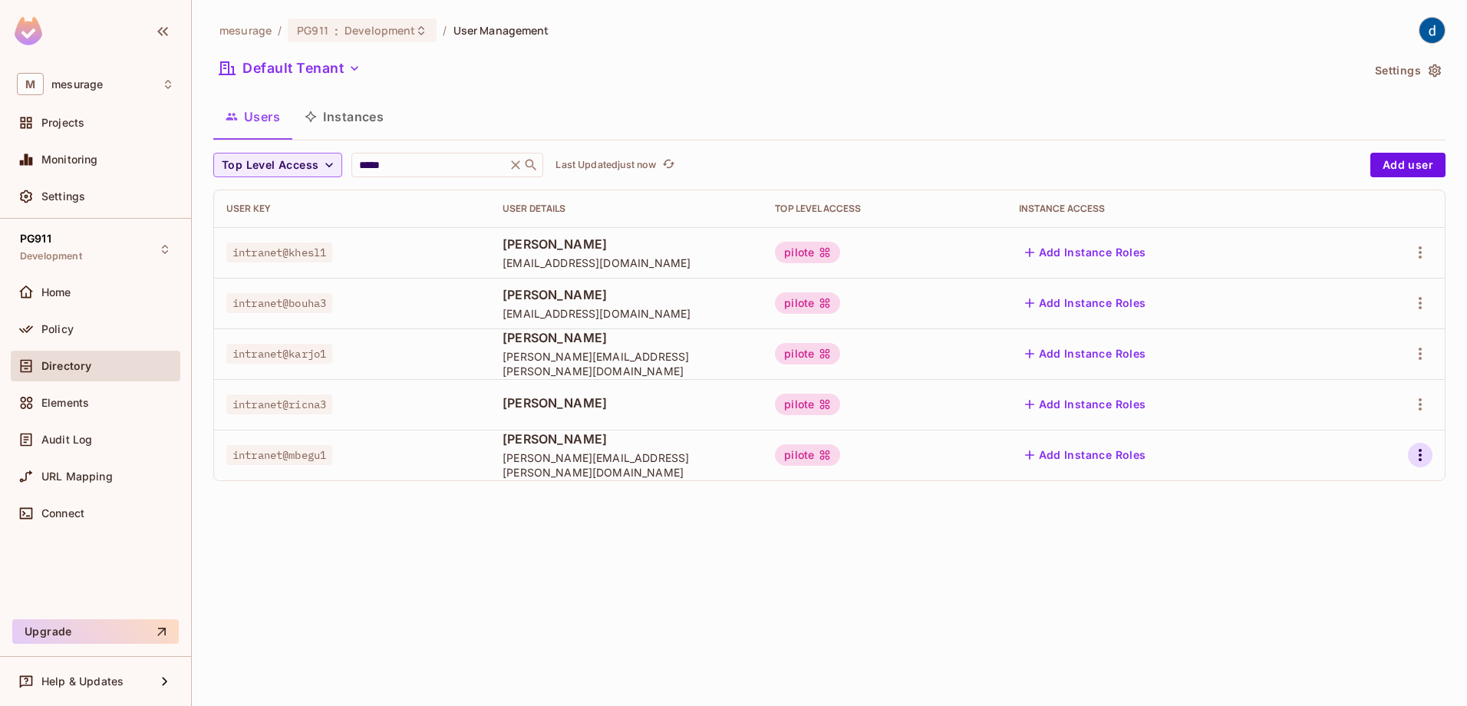
click at [1422, 451] on icon "button" at bounding box center [1420, 455] width 18 height 18
click at [1359, 519] on div "Edit Attributes" at bounding box center [1367, 523] width 76 height 15
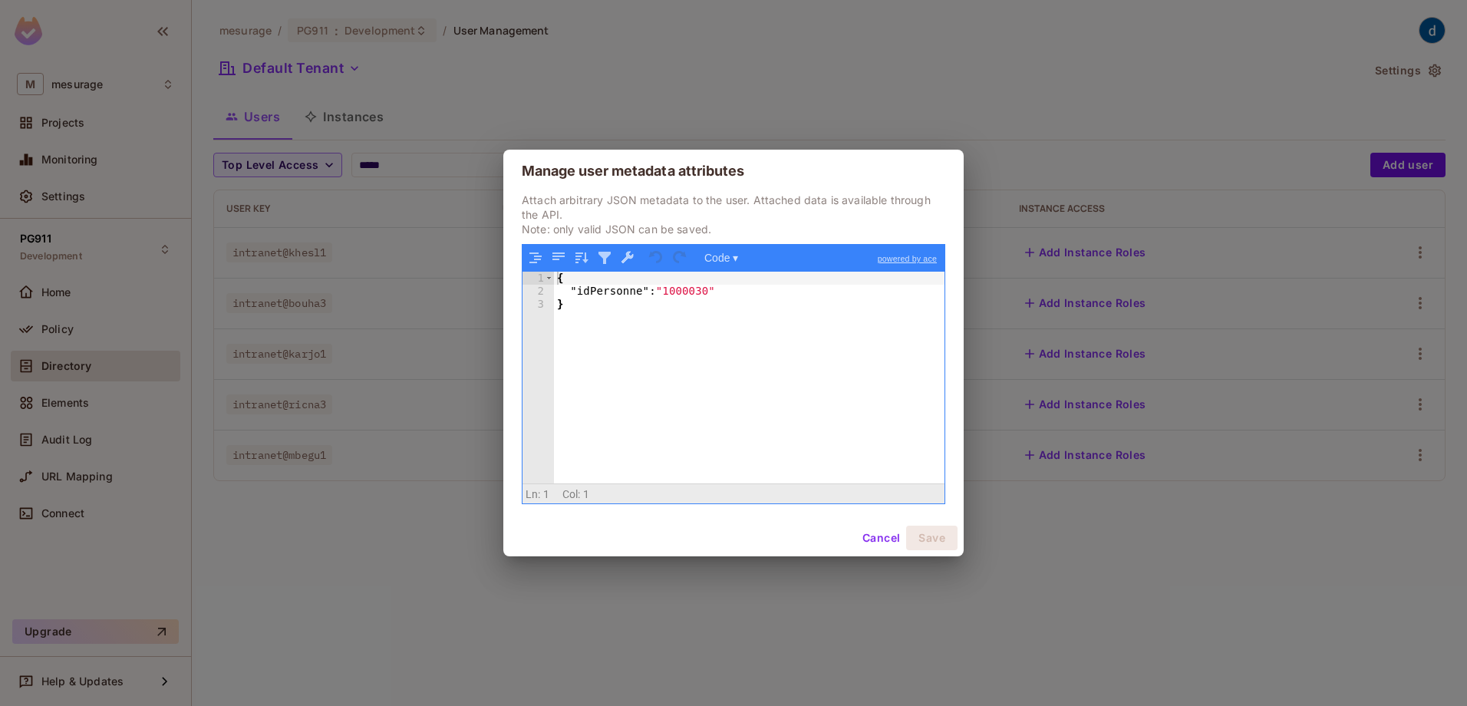
click at [881, 536] on button "Cancel" at bounding box center [881, 537] width 50 height 25
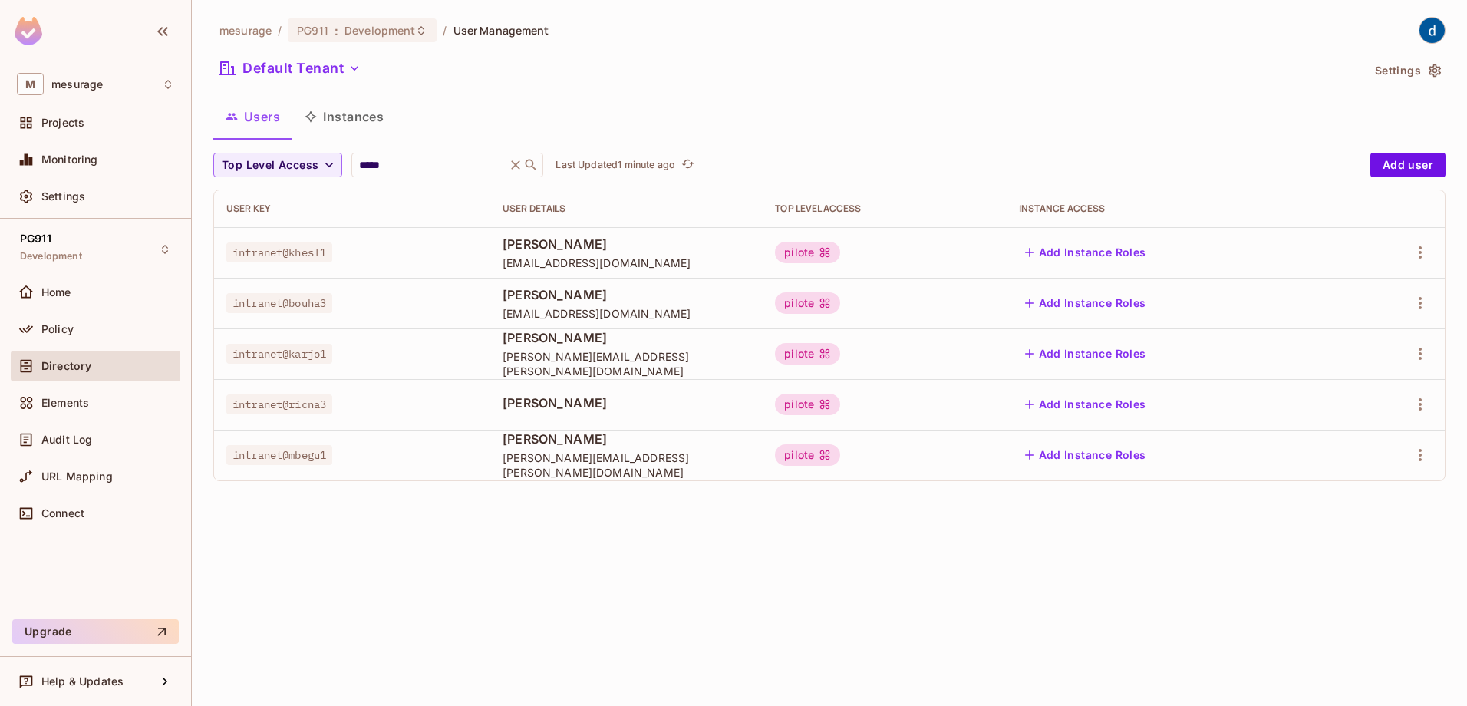
click at [811, 575] on div "mesurage / PG911 : Development / User Management Default Tenant Settings Users …" at bounding box center [829, 353] width 1275 height 706
click at [608, 660] on div "mesurage / PG911 : Development / User Management Default Tenant Settings Users …" at bounding box center [829, 353] width 1275 height 706
click at [744, 624] on div "mesurage / PG911 : Development / User Management Default Tenant Settings Users …" at bounding box center [829, 353] width 1275 height 706
click at [1414, 453] on icon "button" at bounding box center [1420, 455] width 18 height 18
click at [1355, 558] on div "Delete User" at bounding box center [1359, 557] width 61 height 15
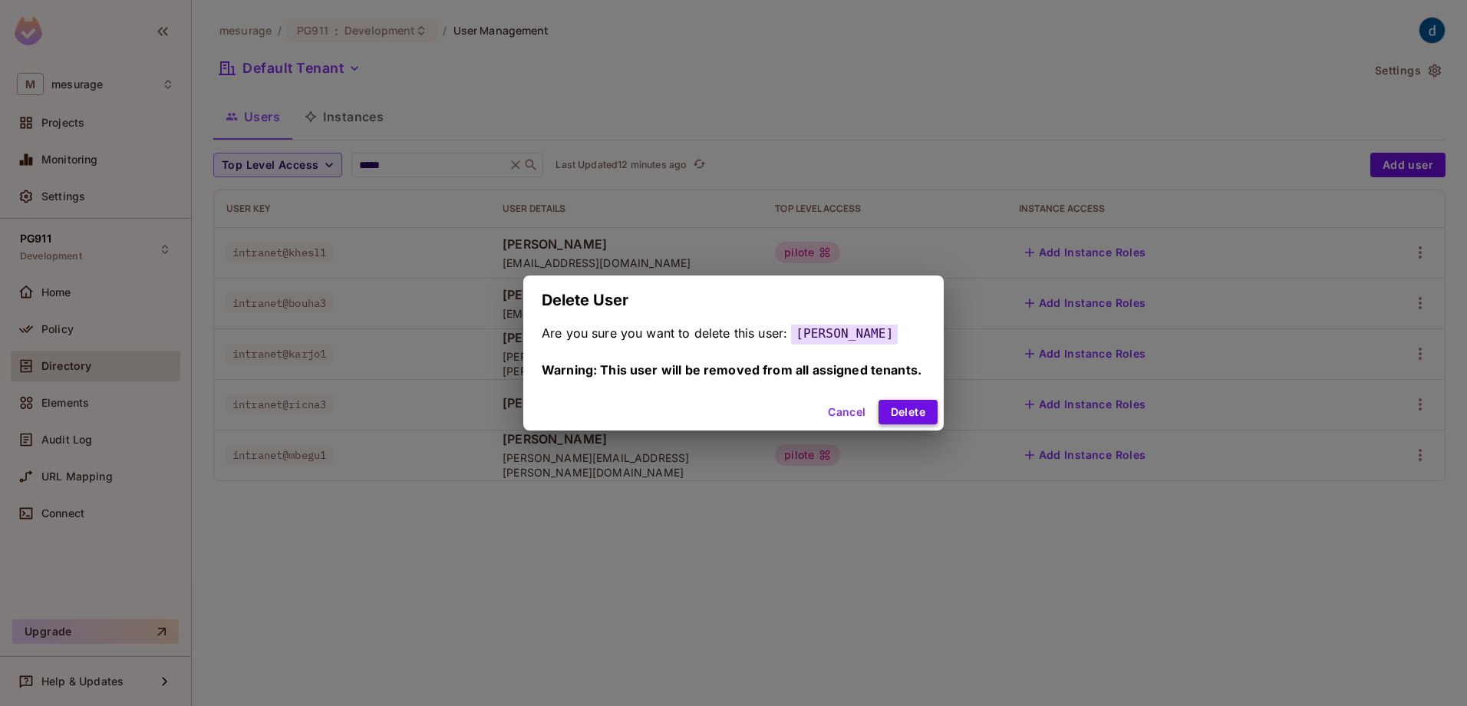
click at [937, 414] on button "Delete" at bounding box center [907, 412] width 59 height 25
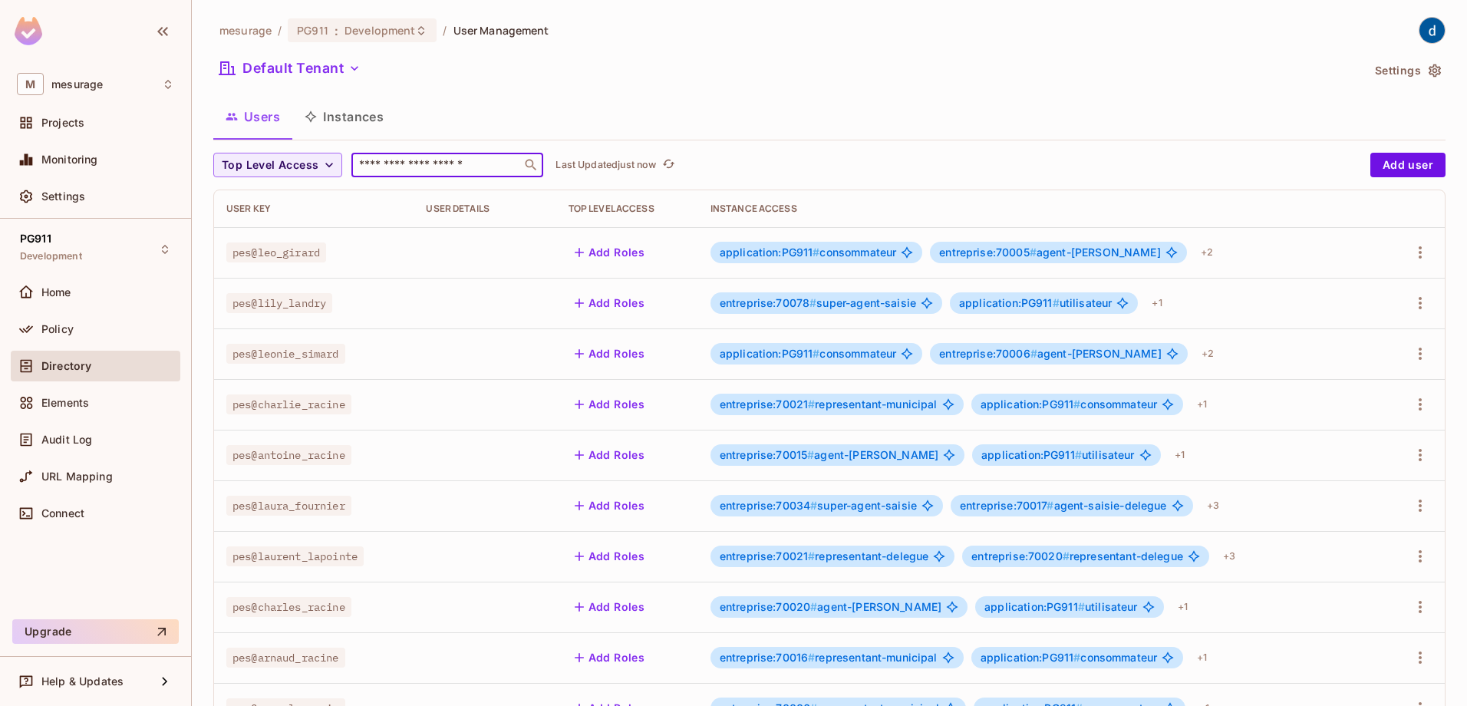
click at [409, 172] on input "text" at bounding box center [436, 164] width 161 height 15
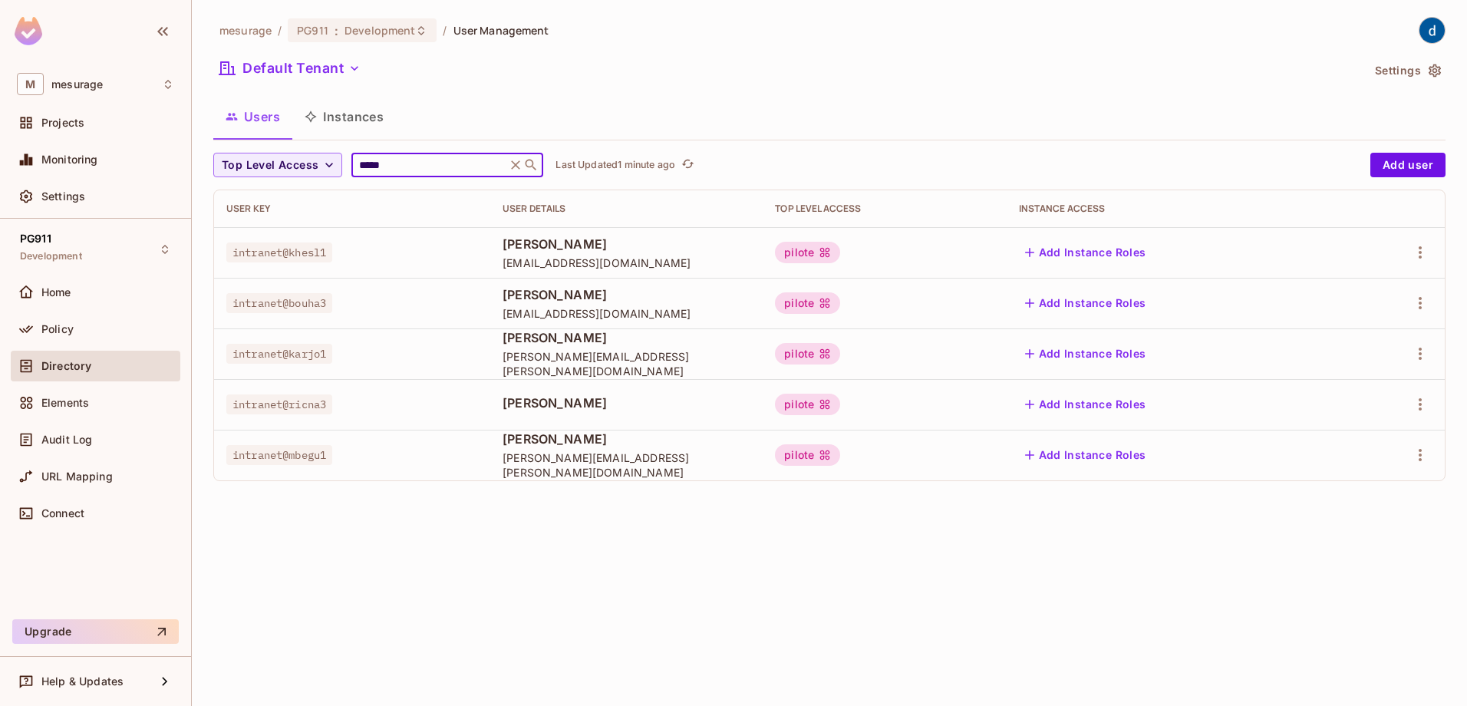
type input "*****"
click at [664, 627] on div "mesurage / PG911 : Development / User Management Default Tenant Settings Users …" at bounding box center [829, 353] width 1275 height 706
click at [629, 521] on div "mesurage / PG911 : Development / User Management Default Tenant Settings Users …" at bounding box center [829, 353] width 1275 height 706
